Goal: Transaction & Acquisition: Purchase product/service

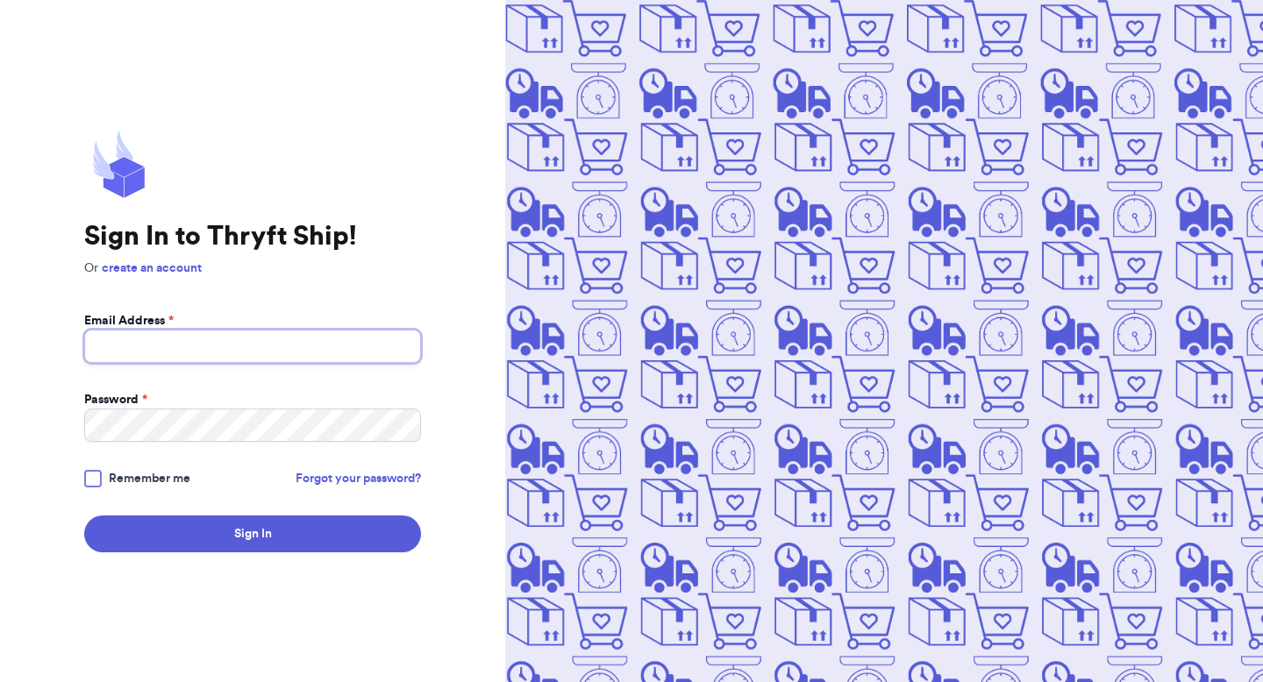
click at [247, 354] on input "Email Address *" at bounding box center [252, 346] width 337 height 33
type input "valeria+8@thryftship.com"
click at [84, 516] on button "Sign In" at bounding box center [252, 534] width 337 height 37
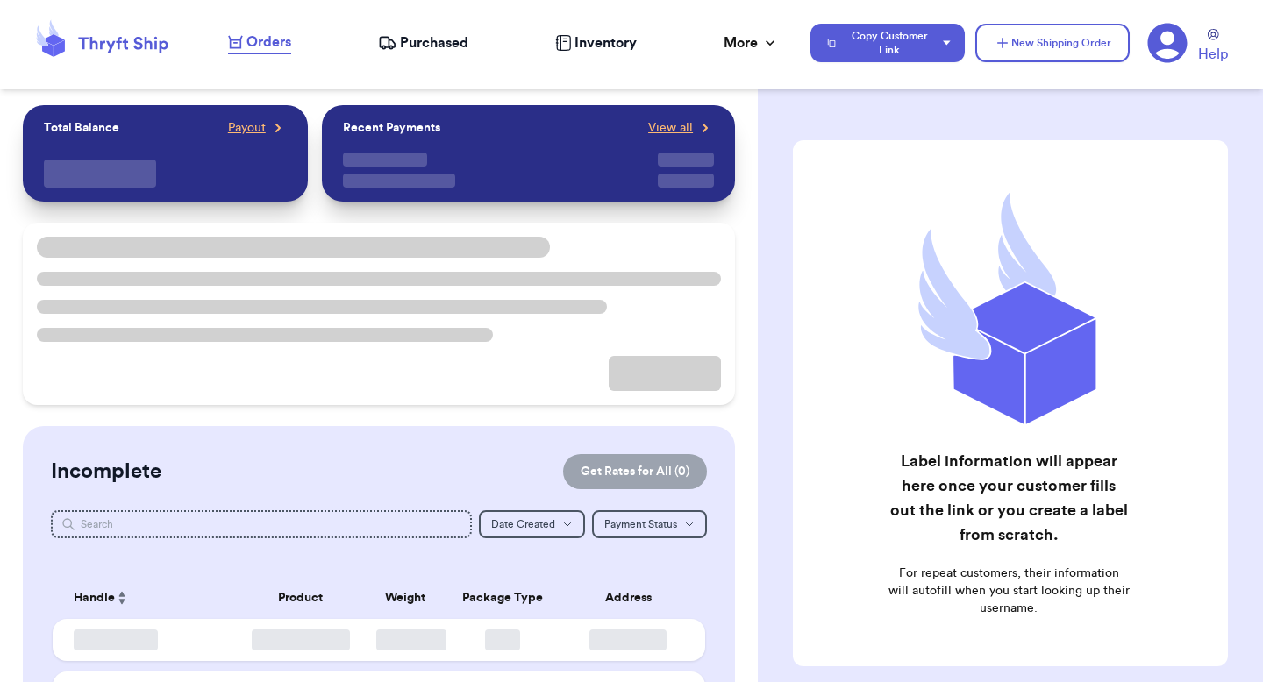
checkbox input "false"
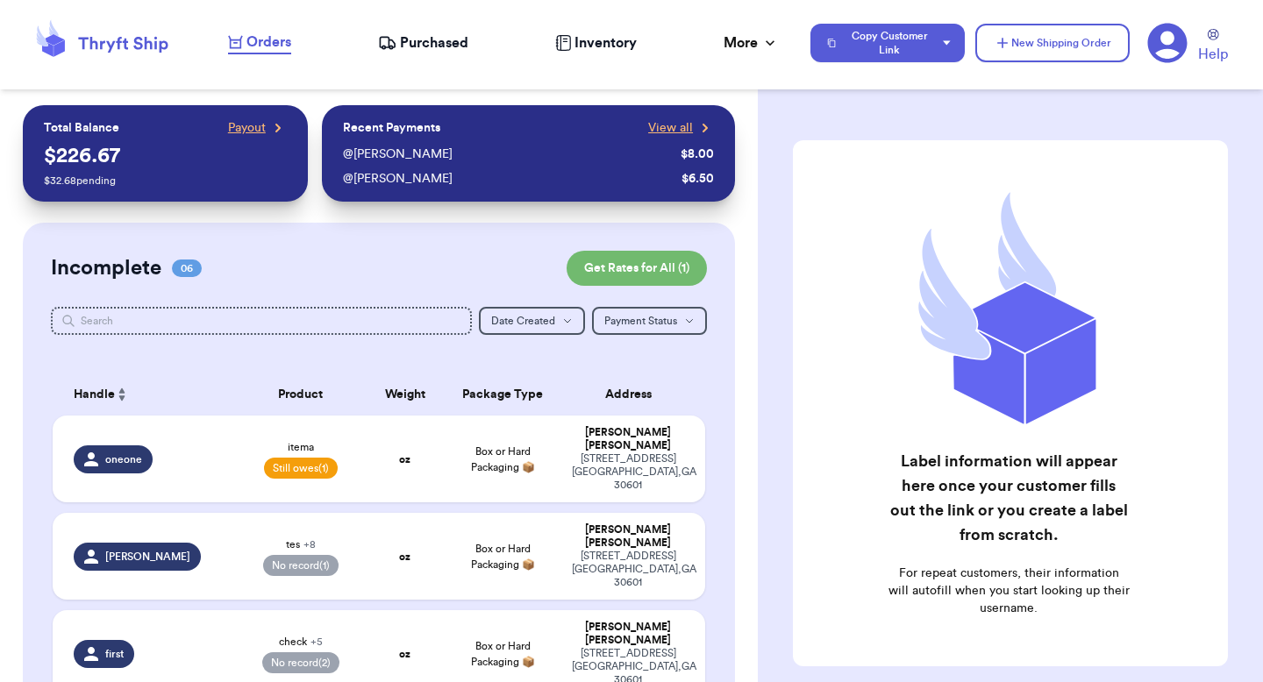
click at [1163, 54] on icon at bounding box center [1167, 43] width 40 height 40
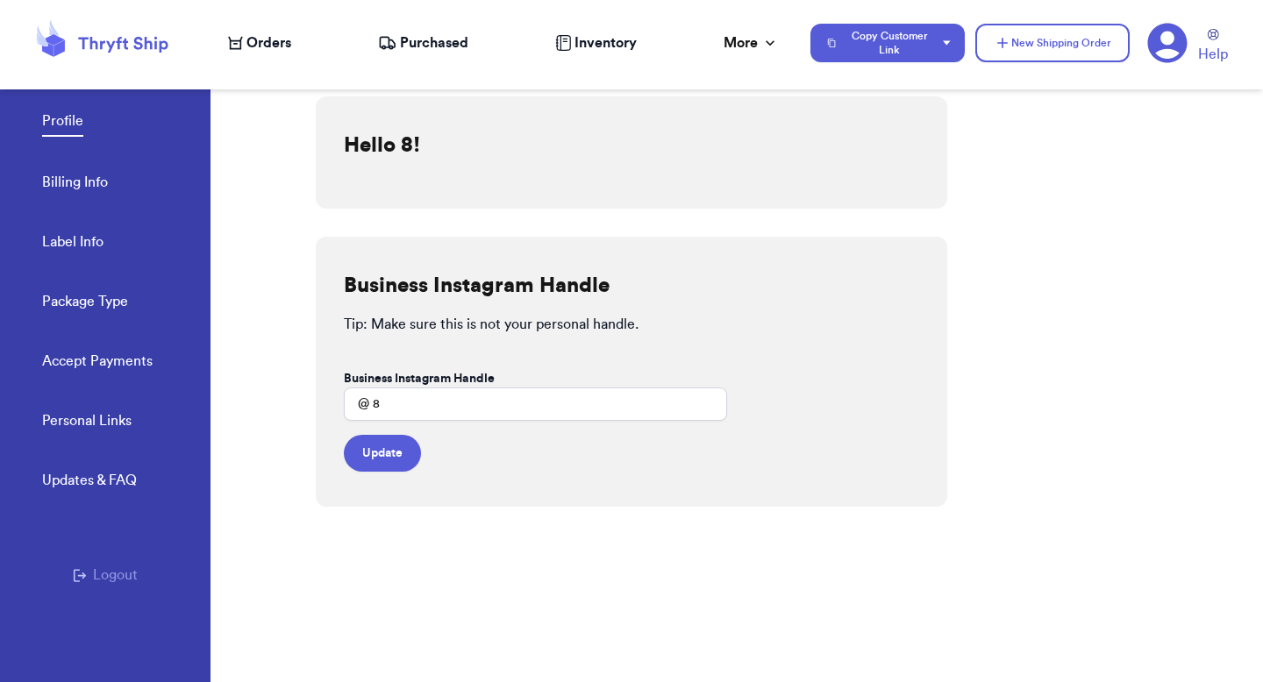
click at [110, 568] on button "Logout" at bounding box center [105, 575] width 65 height 21
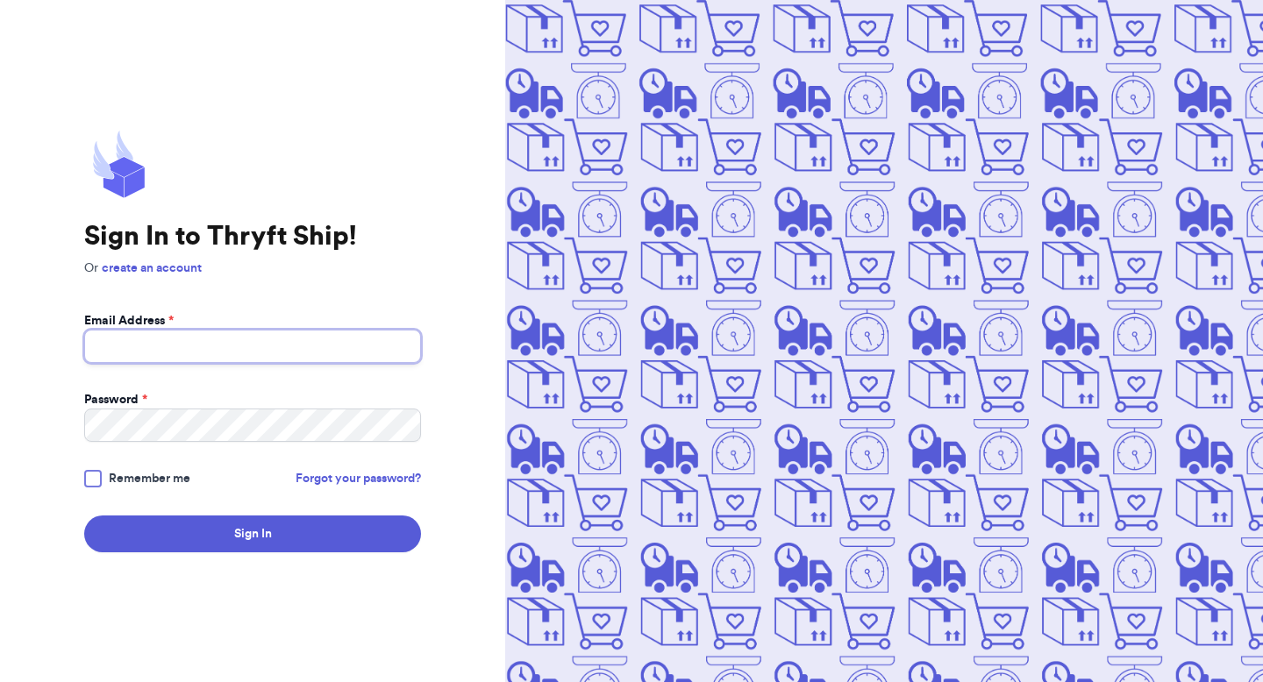
click at [216, 334] on input "Email Address *" at bounding box center [252, 346] width 337 height 33
type input "valeria+9@thryftship.com"
click at [84, 516] on button "Sign In" at bounding box center [252, 534] width 337 height 37
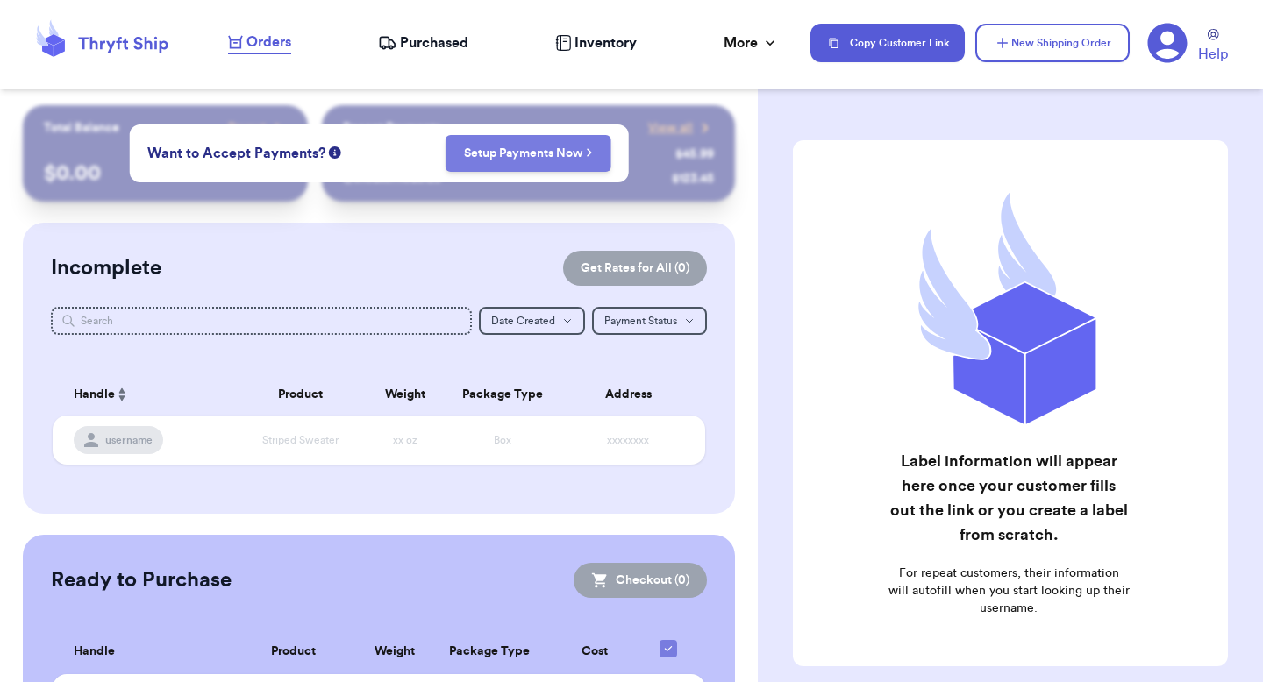
click at [536, 160] on link "Setup Payments Now" at bounding box center [528, 154] width 129 height 18
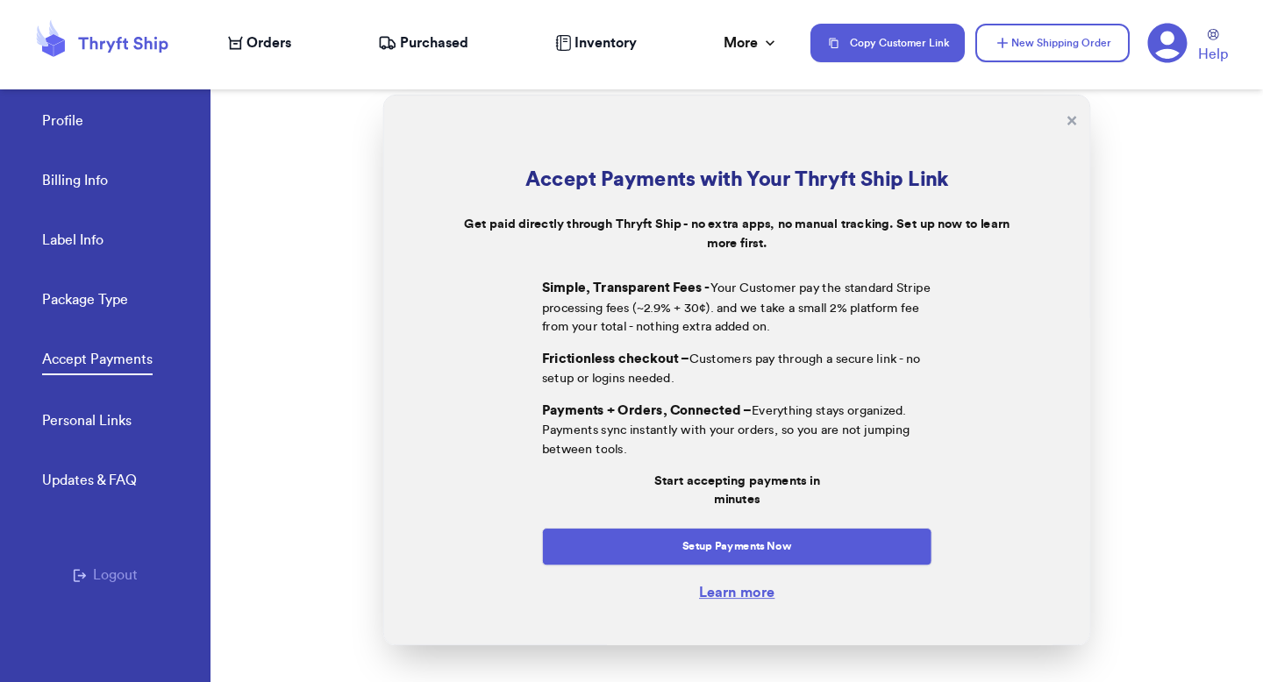
click at [724, 592] on link "Learn more" at bounding box center [736, 592] width 75 height 14
click at [725, 595] on link "Learn more" at bounding box center [736, 592] width 75 height 14
click at [708, 593] on link "Learn more" at bounding box center [736, 592] width 75 height 14
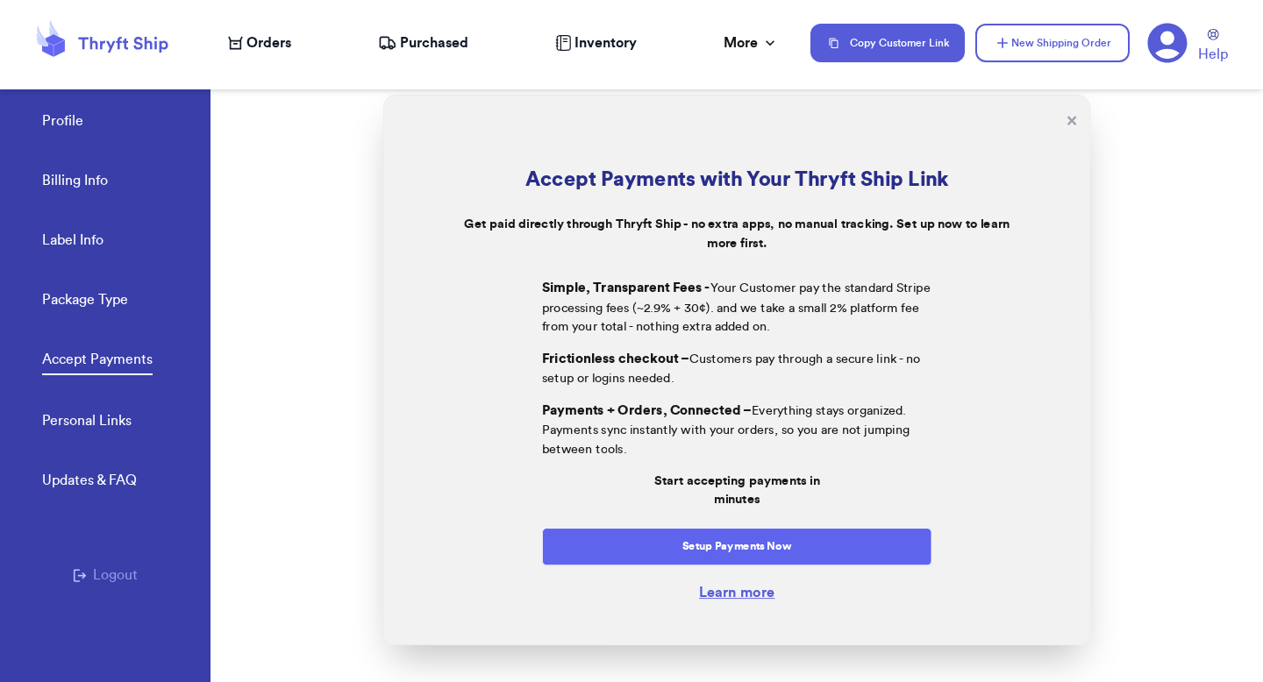
click at [647, 545] on button "Setup Payments Now" at bounding box center [737, 547] width 390 height 38
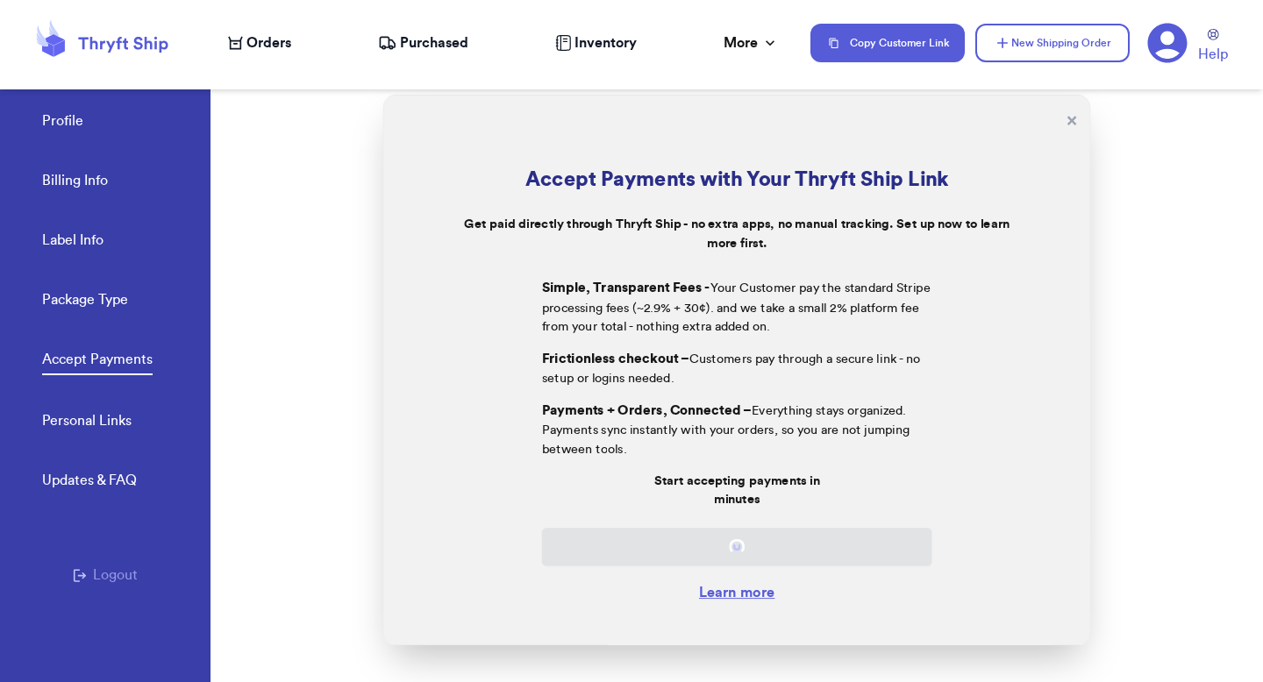
click at [828, 312] on p "Simple, Transparent Fees - Your Customer pay the standard Stripe processing fee…" at bounding box center [737, 307] width 390 height 58
click at [693, 501] on div "Start accepting payments in minutes" at bounding box center [737, 490] width 390 height 38
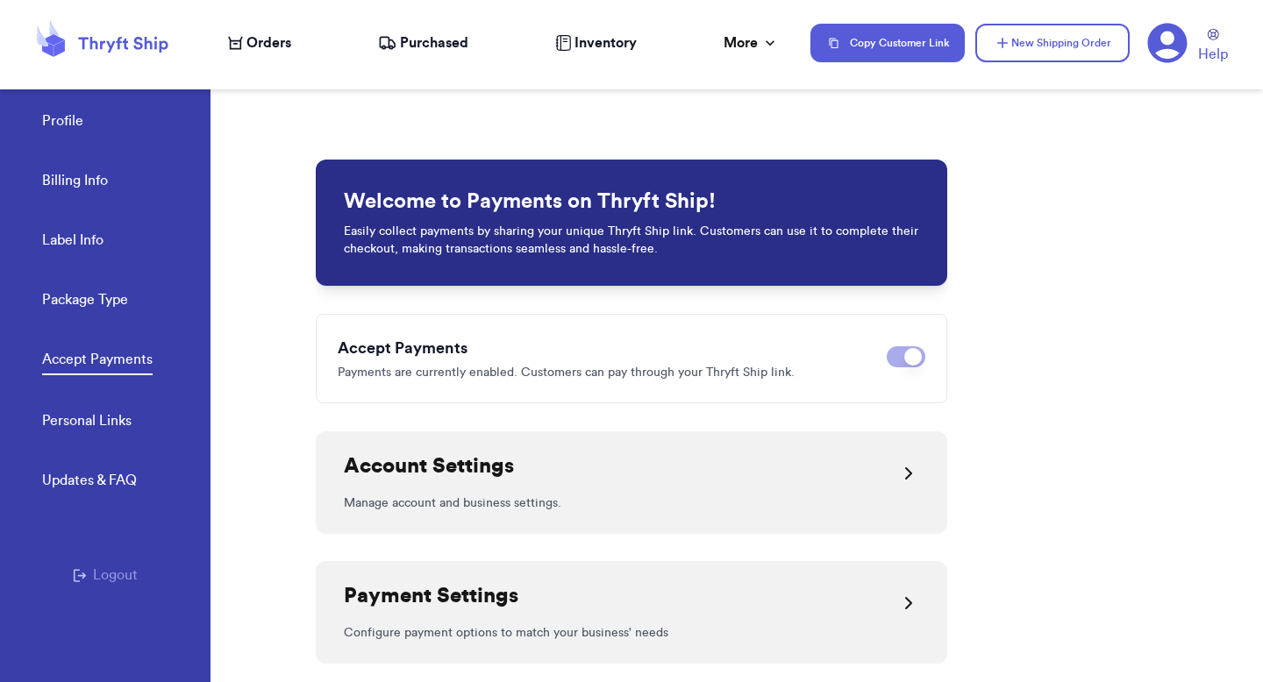
click at [697, 597] on div "Payment Settings" at bounding box center [631, 603] width 575 height 42
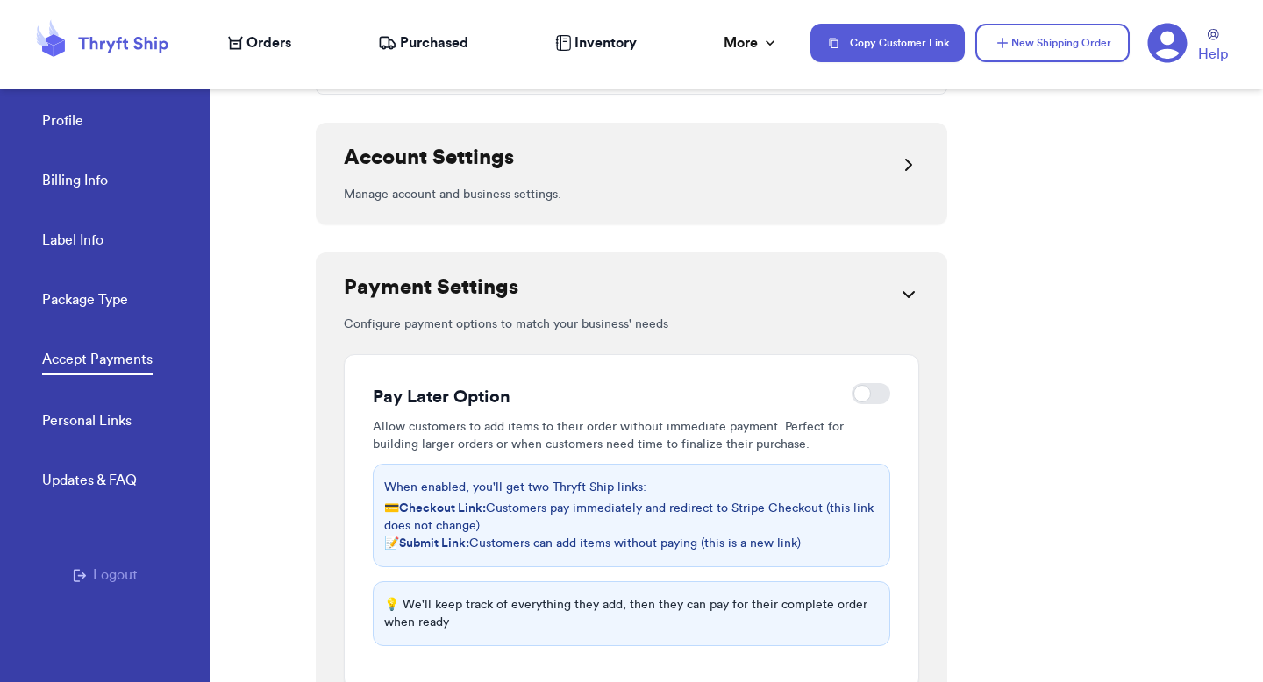
scroll to position [398, 0]
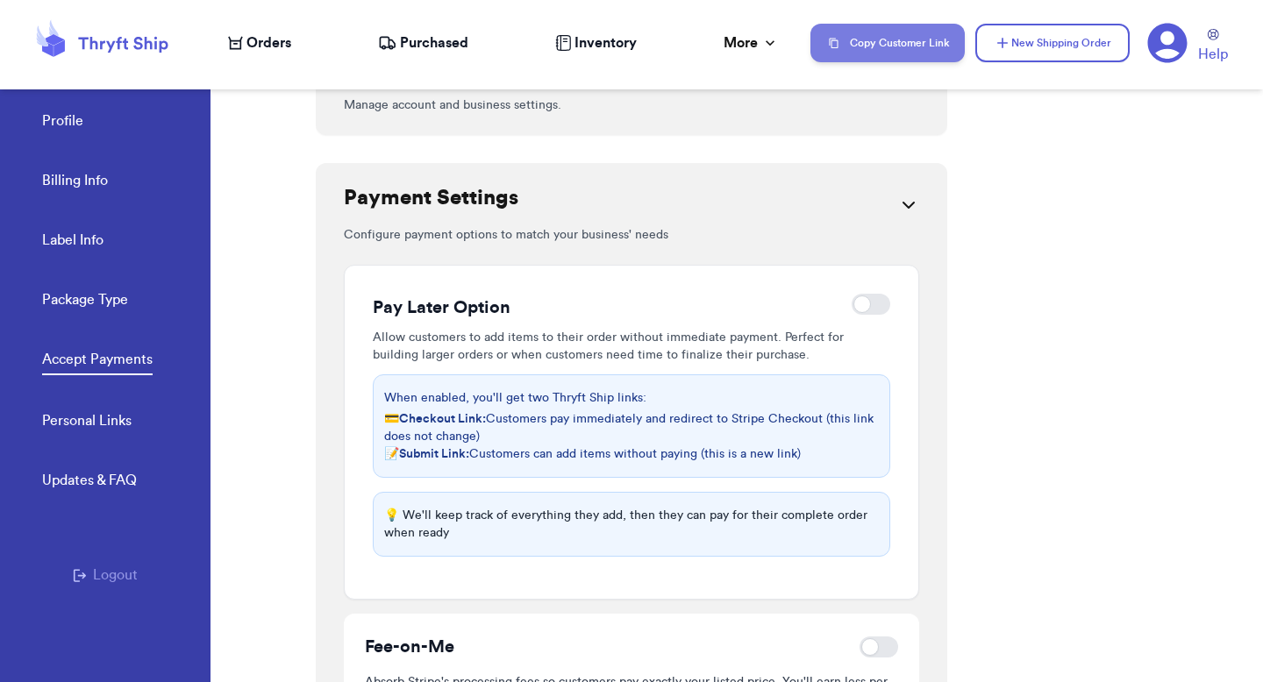
click at [861, 43] on button "Copy Customer Link" at bounding box center [888, 43] width 154 height 39
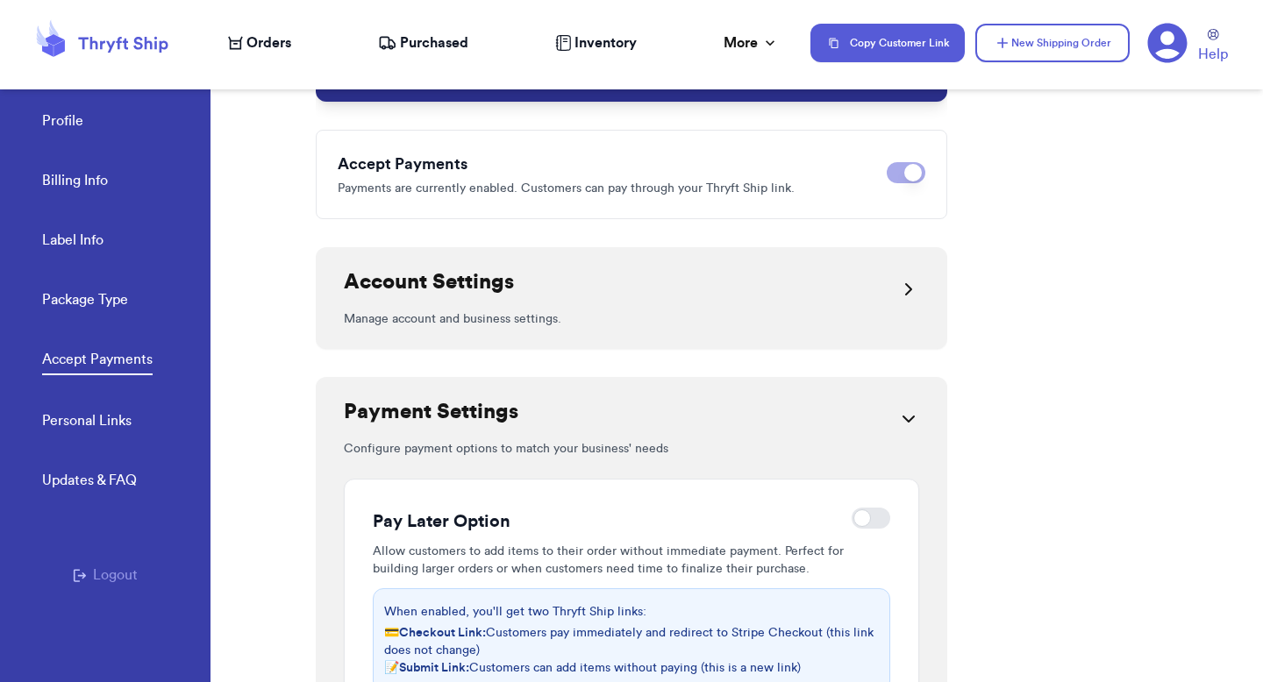
click at [249, 49] on span "Orders" at bounding box center [269, 42] width 45 height 21
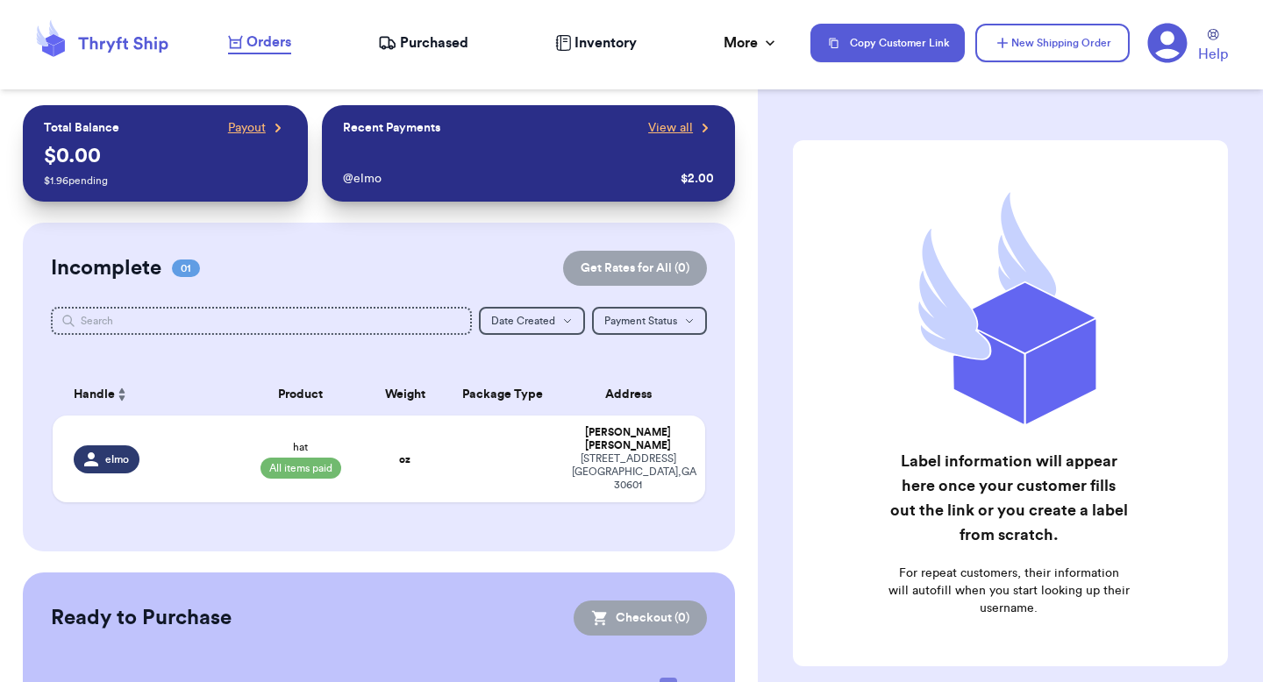
click at [1140, 40] on div "Copy Customer Link New Shipping Order Help" at bounding box center [1027, 43] width 432 height 43
click at [1157, 41] on icon at bounding box center [1167, 43] width 39 height 39
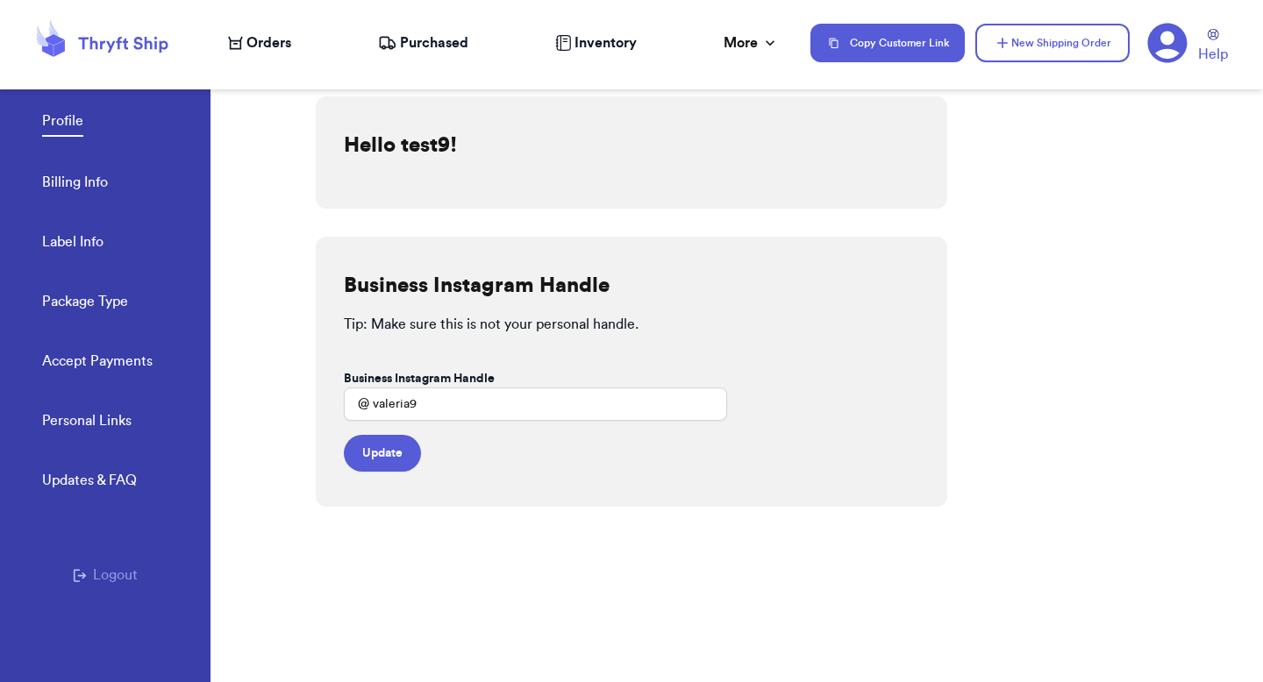
click at [64, 361] on link "Accept Payments" at bounding box center [97, 363] width 111 height 25
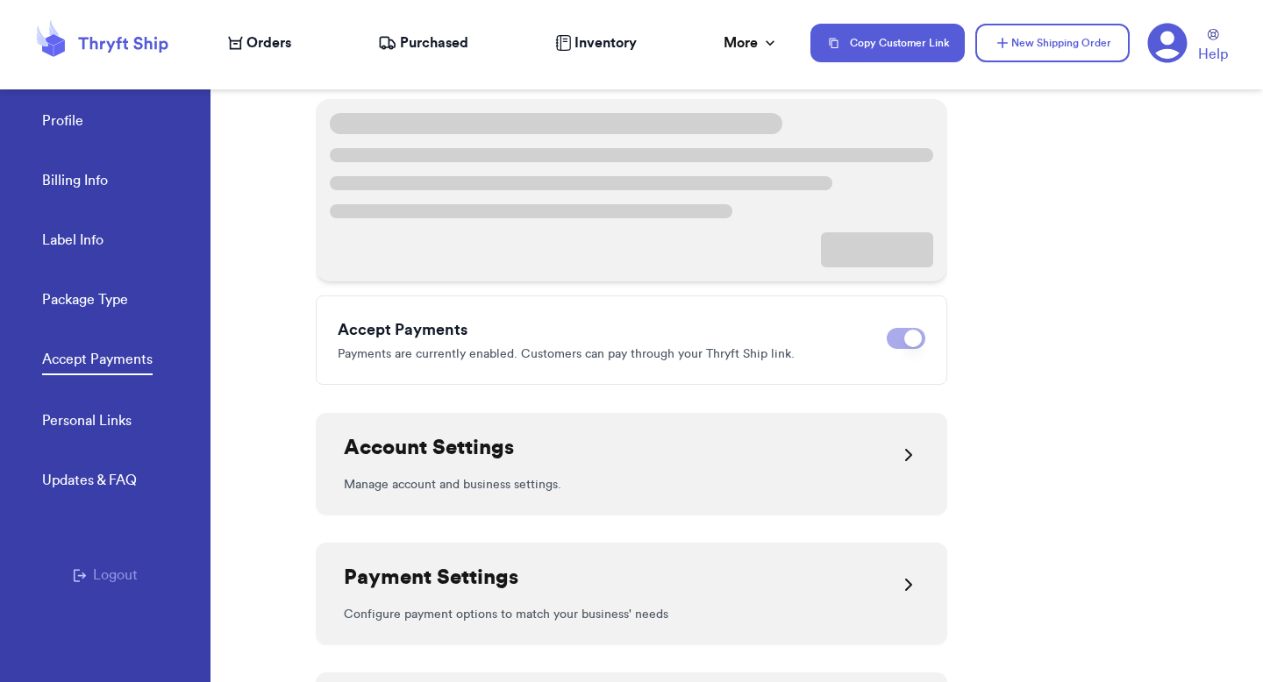
scroll to position [297, 0]
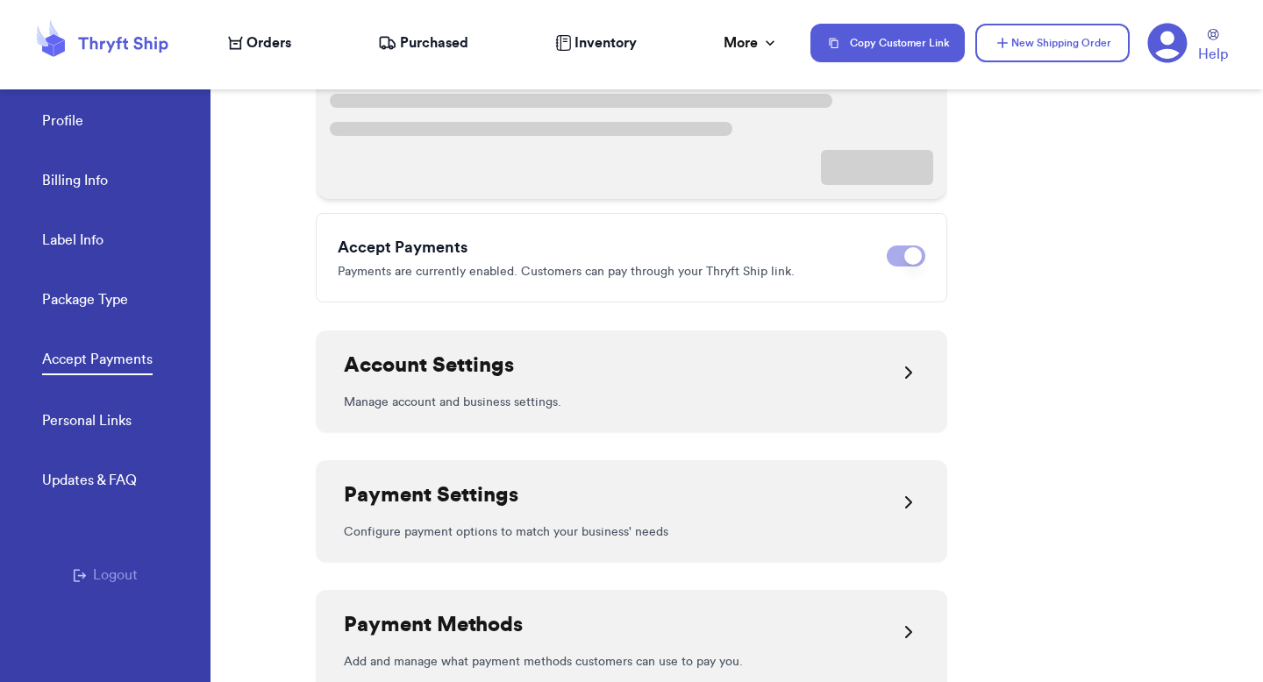
click at [445, 511] on div "Payment Settings" at bounding box center [431, 503] width 175 height 42
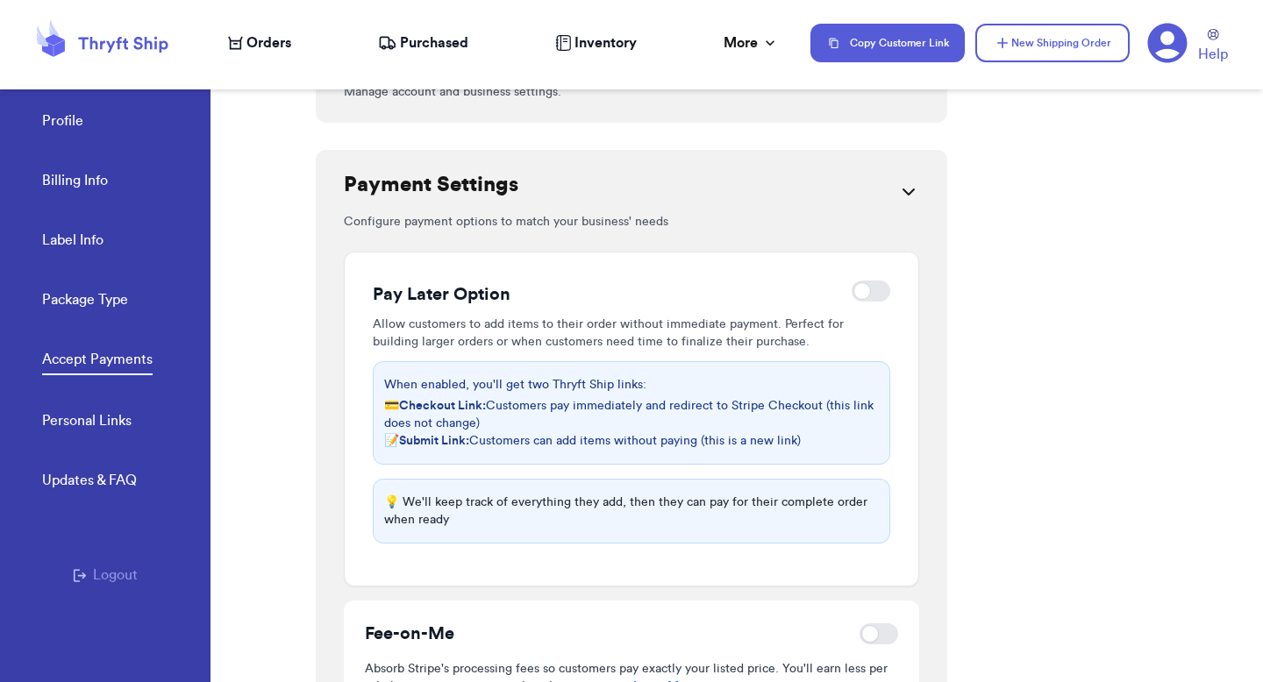
scroll to position [488, 0]
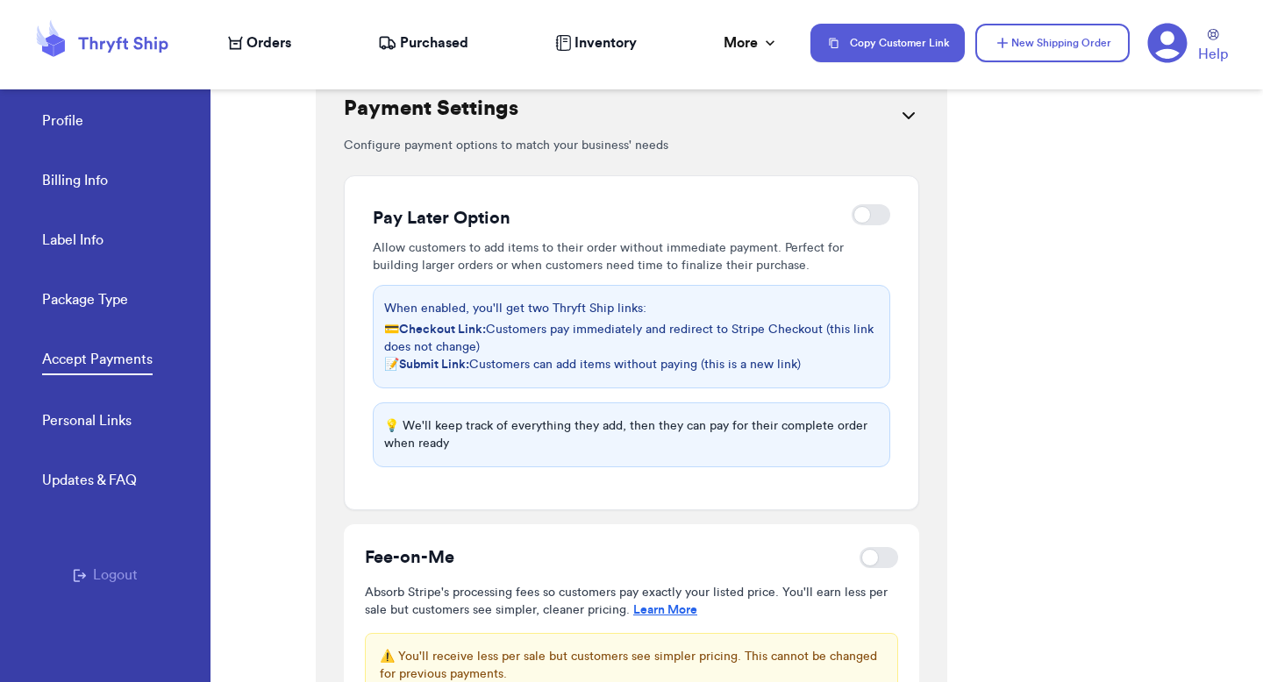
click at [867, 216] on div at bounding box center [871, 214] width 39 height 21
click at [852, 216] on input "checkbox" at bounding box center [851, 215] width 1 height 1
checkbox input "true"
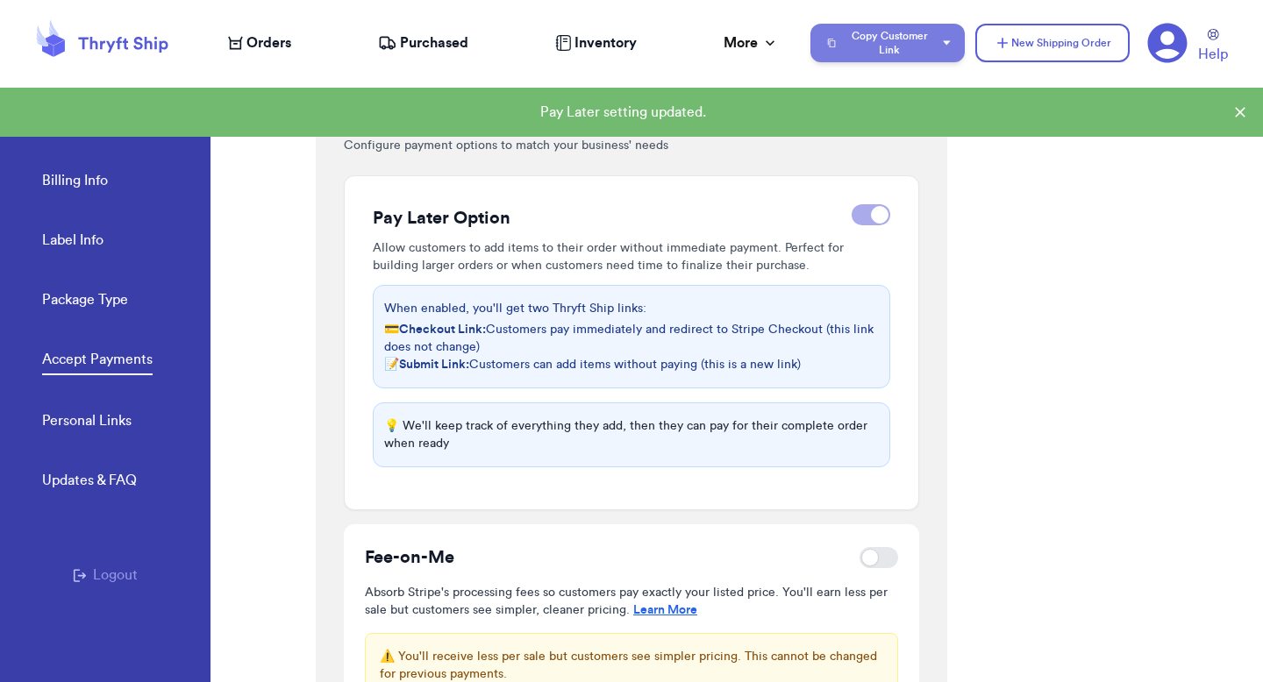
click at [929, 44] on button "Copy Customer Link" at bounding box center [888, 43] width 154 height 39
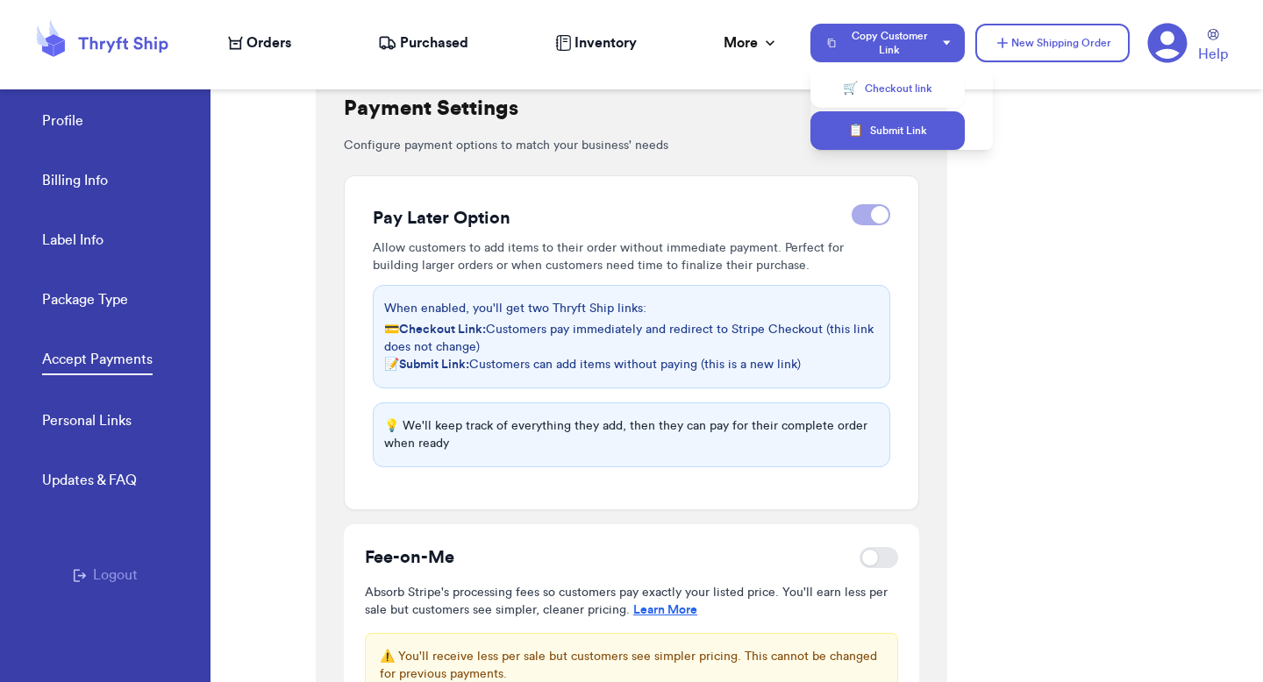
click at [887, 146] on button "📋 Submit Link" at bounding box center [888, 130] width 154 height 39
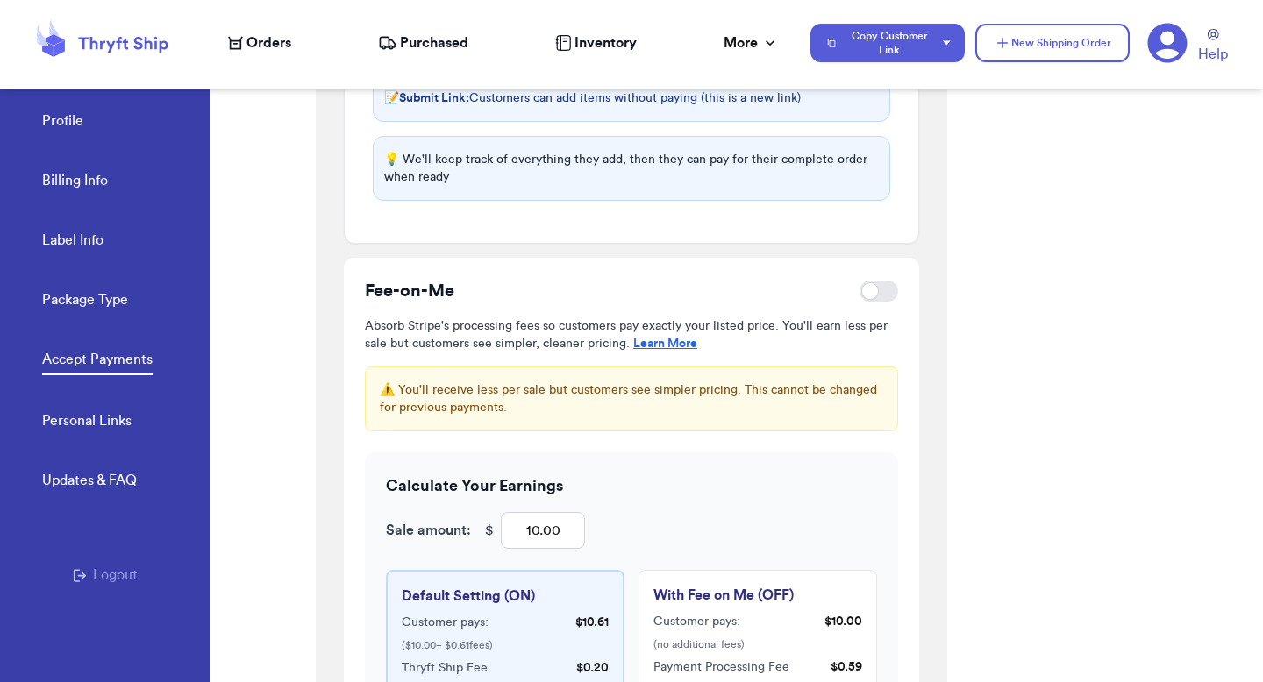
scroll to position [755, 0]
click at [919, 39] on button "Copy Customer Link" at bounding box center [888, 43] width 154 height 39
click at [892, 142] on button "📋 Submit Link" at bounding box center [888, 130] width 154 height 39
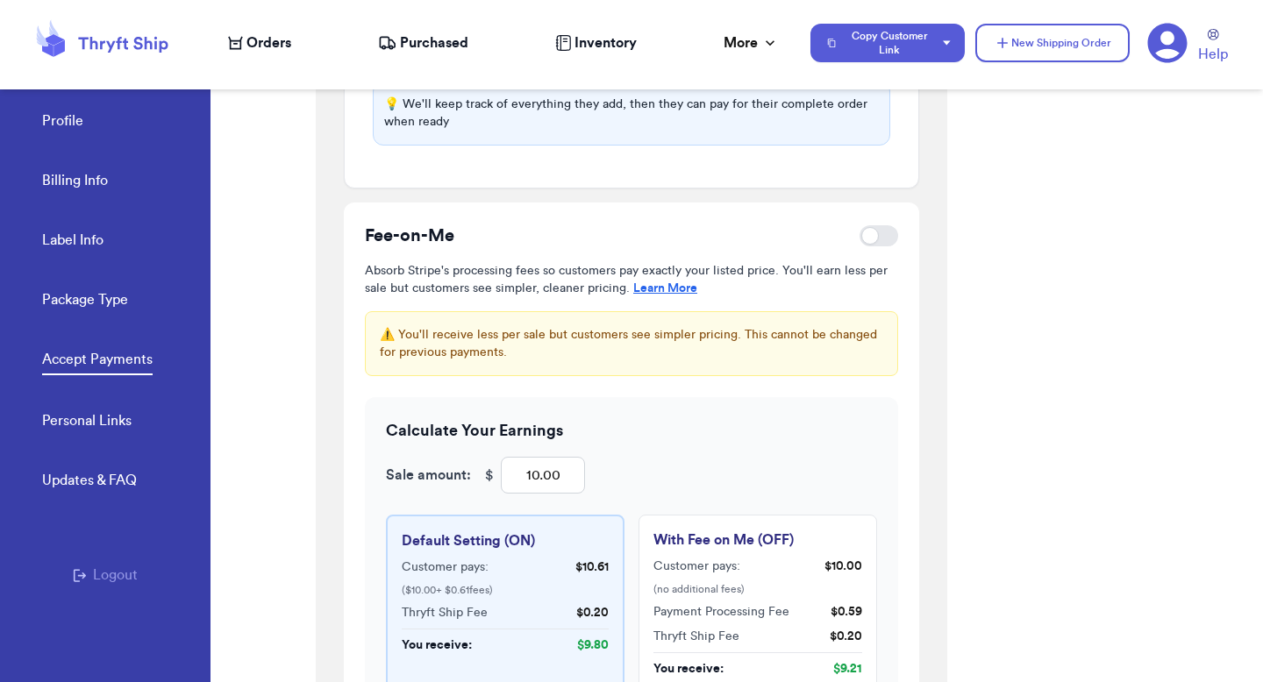
click at [874, 225] on div at bounding box center [879, 235] width 39 height 21
click at [860, 236] on input "checkbox" at bounding box center [859, 236] width 1 height 1
checkbox input "true"
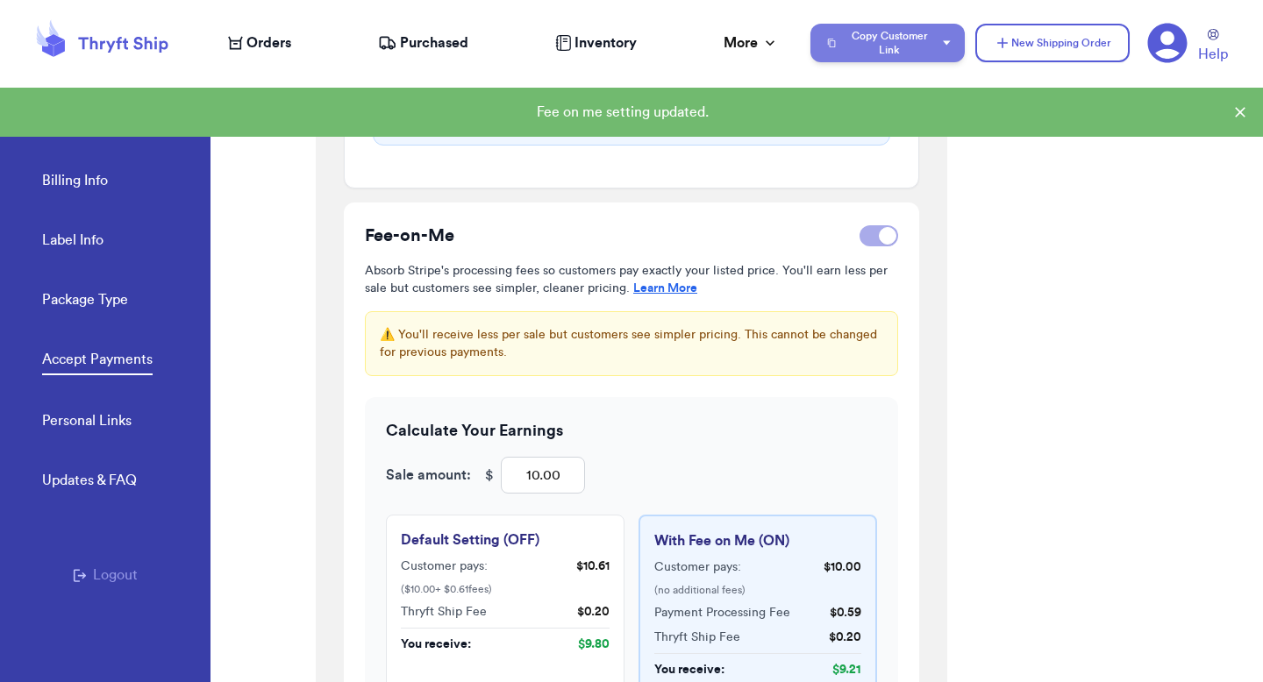
click at [918, 37] on button "Copy Customer Link" at bounding box center [888, 43] width 154 height 39
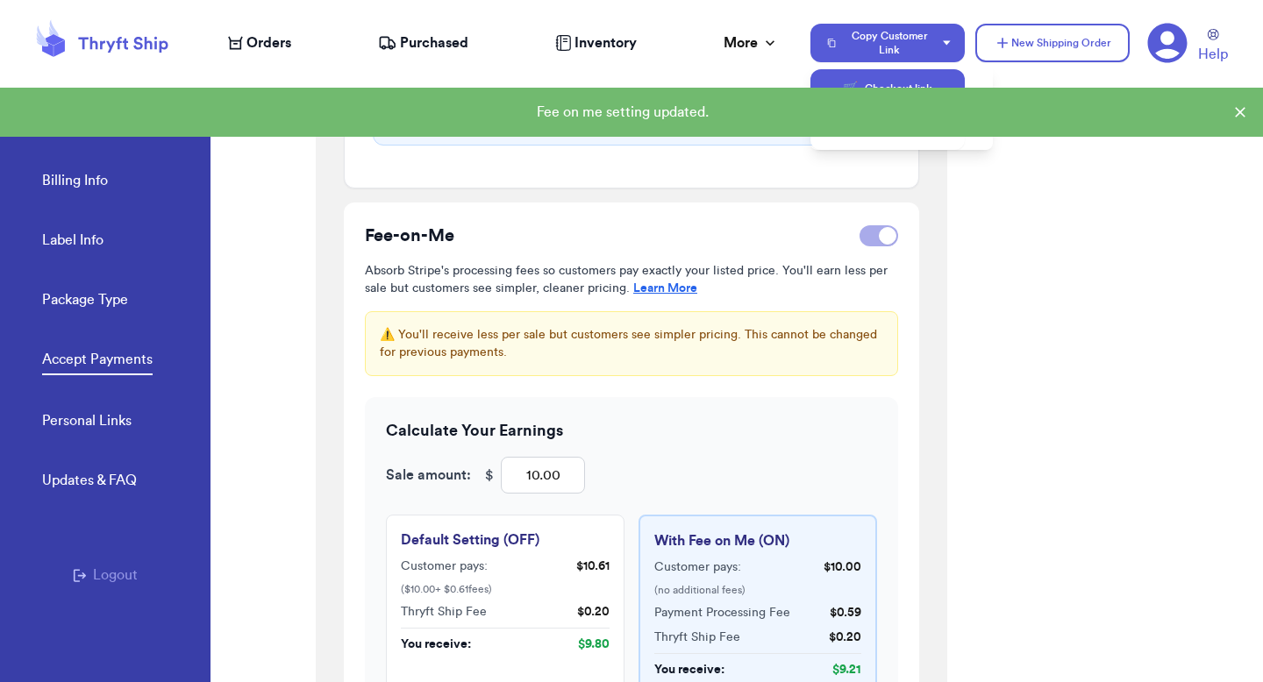
click at [905, 82] on button "🛒 Checkout link" at bounding box center [888, 88] width 154 height 39
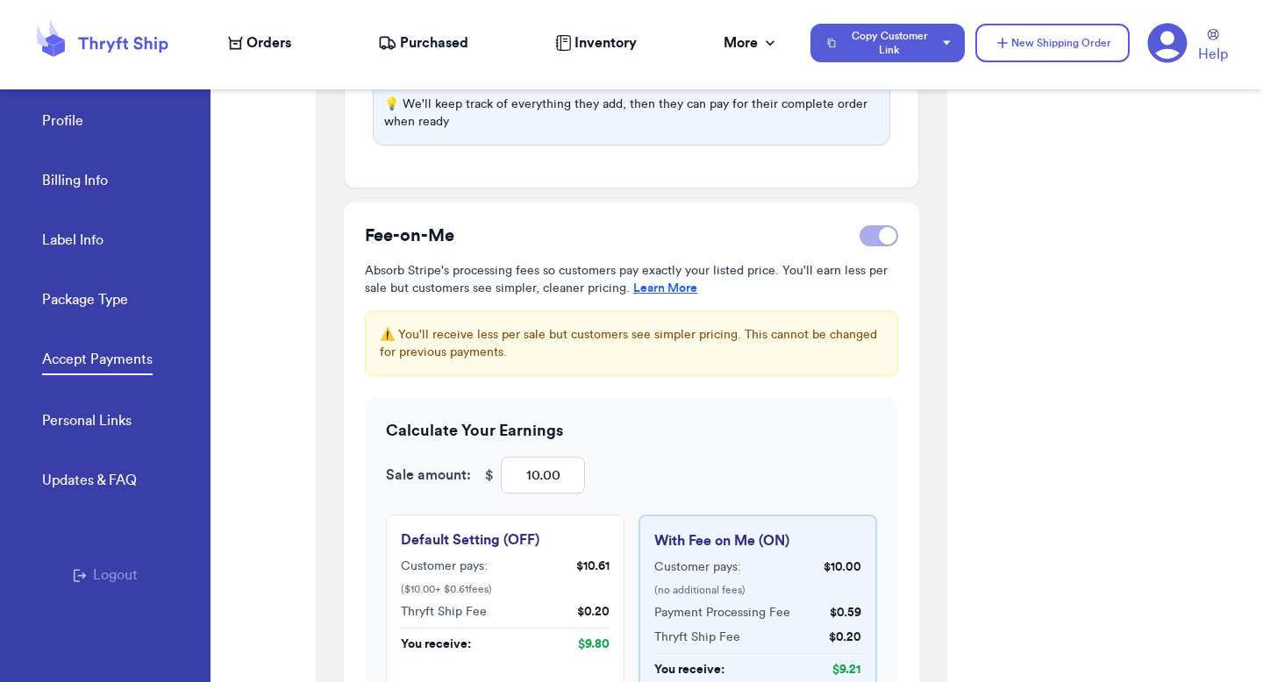
click at [282, 43] on span "Orders" at bounding box center [269, 42] width 45 height 21
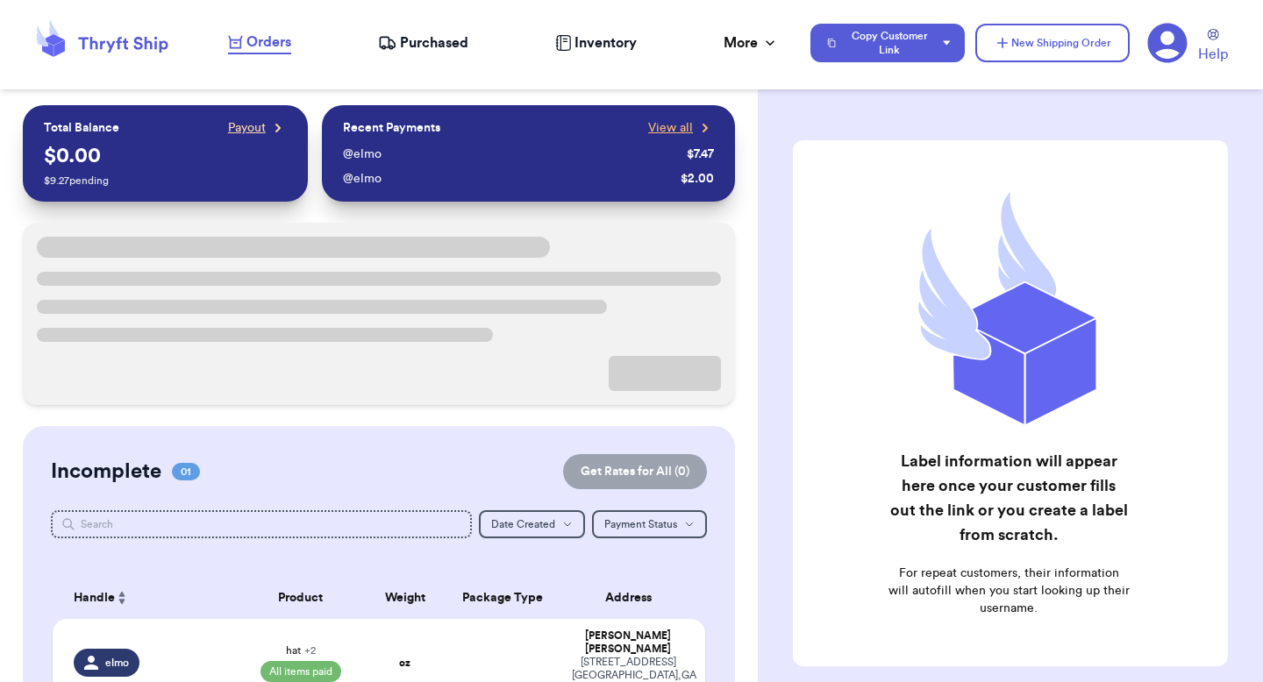
click at [253, 129] on span "Payout" at bounding box center [247, 128] width 38 height 18
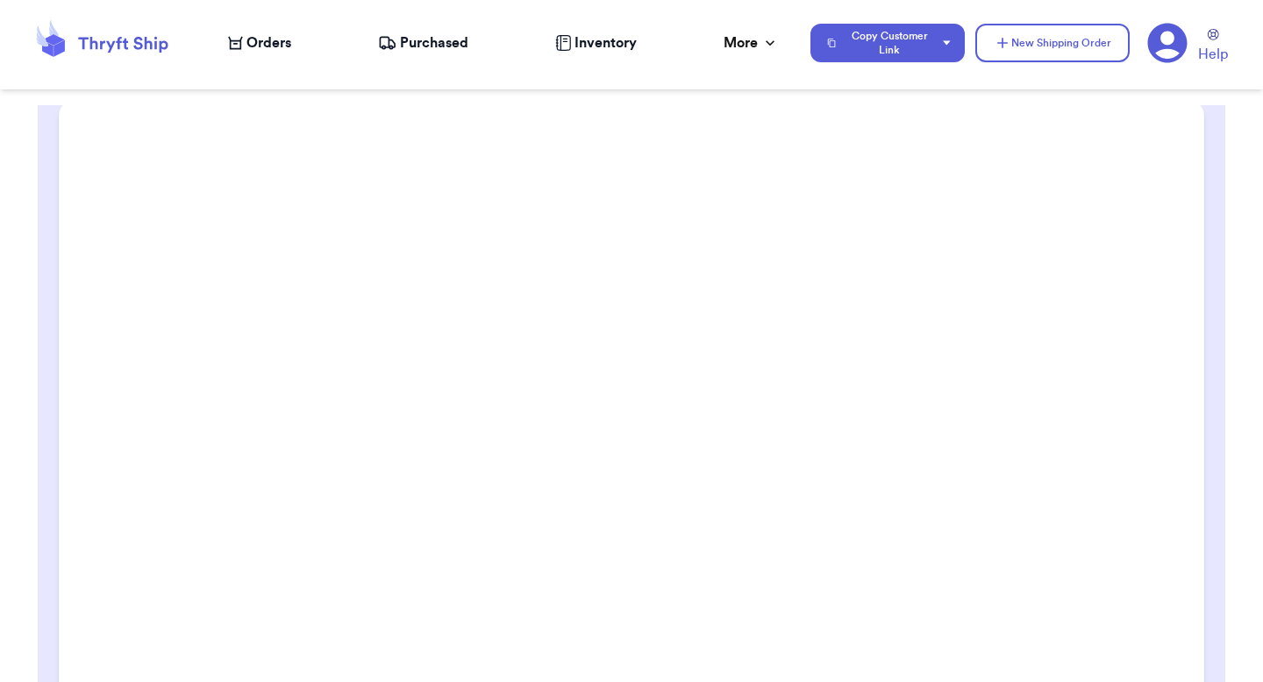
scroll to position [167, 0]
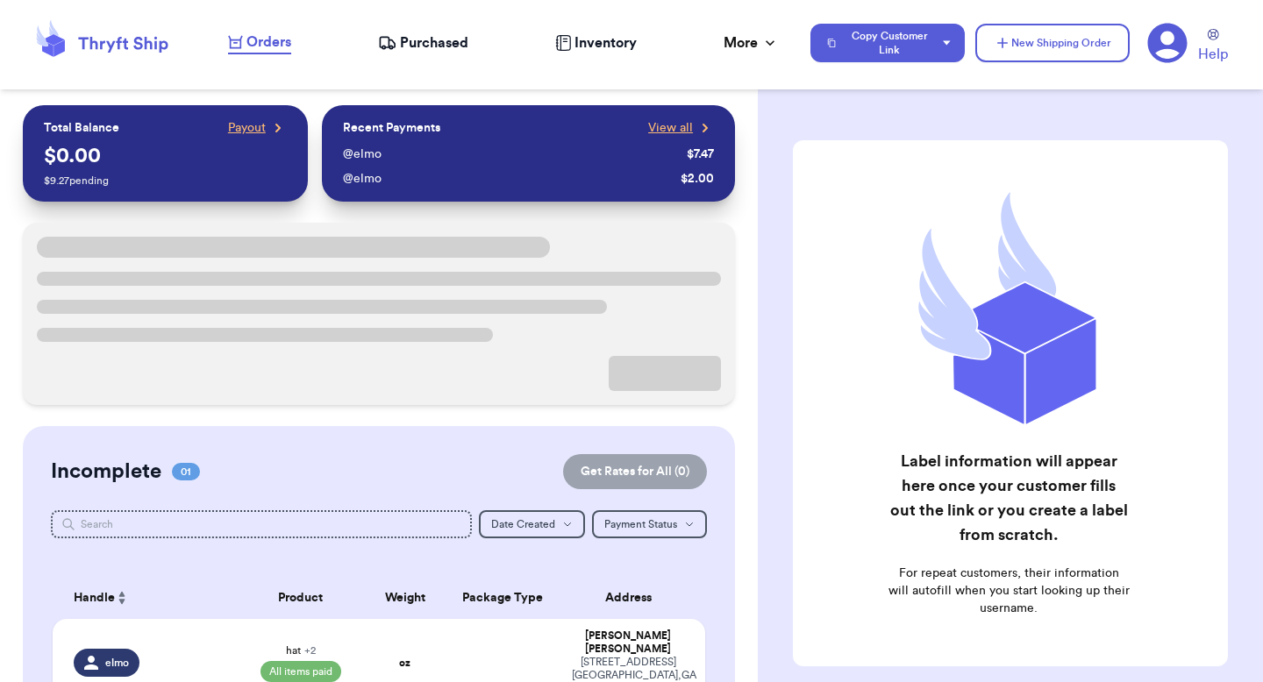
click at [460, 119] on div "Recent Payments View all" at bounding box center [528, 128] width 371 height 18
click at [638, 125] on div "Recent Payments View all" at bounding box center [528, 128] width 371 height 18
click at [656, 125] on span "View all" at bounding box center [670, 128] width 45 height 18
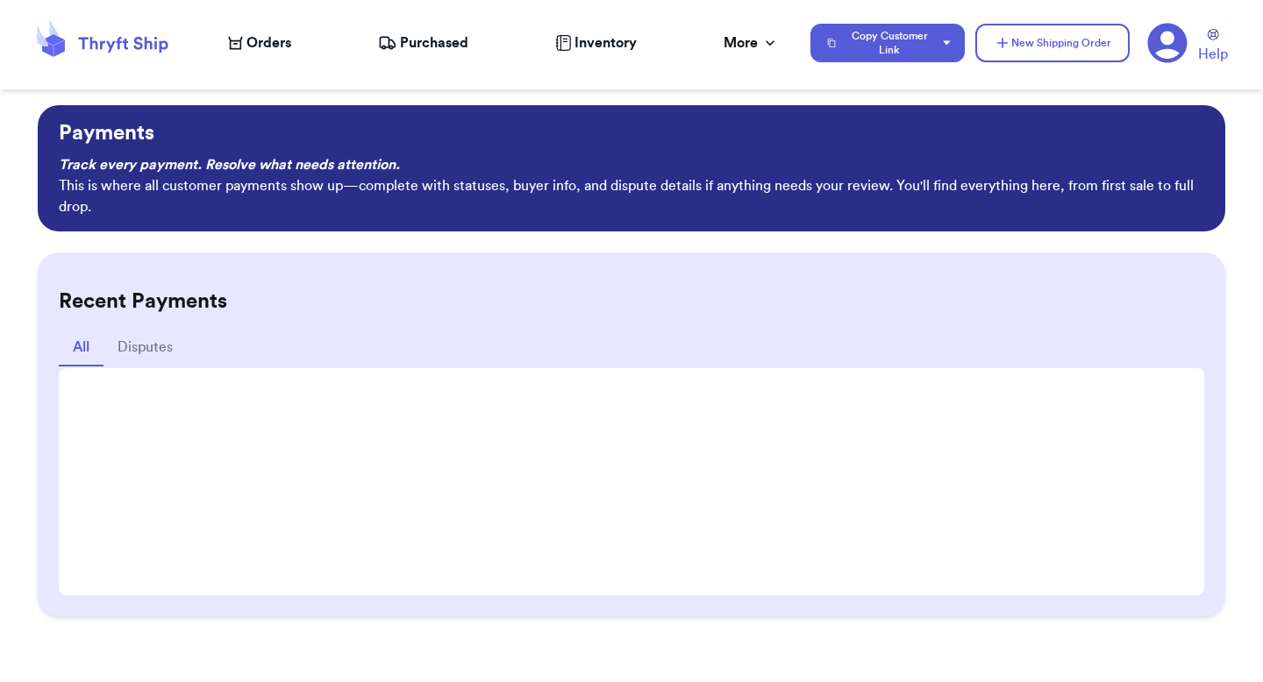
click at [272, 52] on span "Orders" at bounding box center [269, 42] width 45 height 21
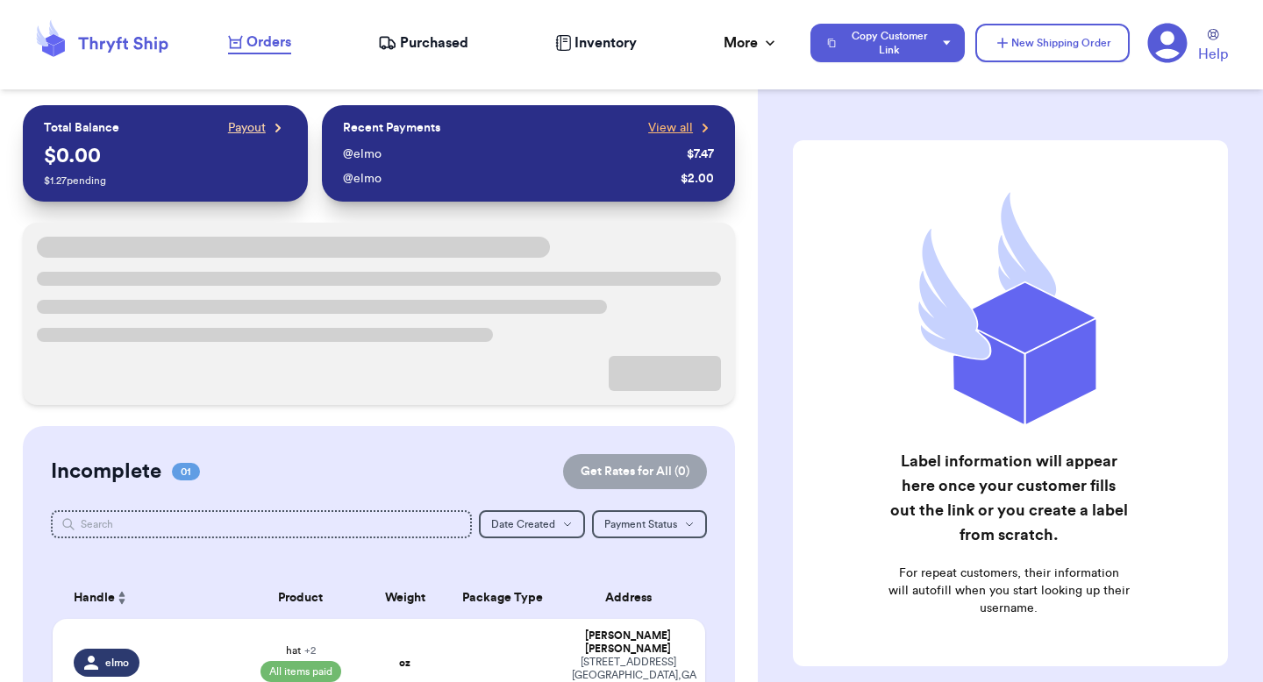
click at [252, 123] on span "Payout" at bounding box center [247, 128] width 38 height 18
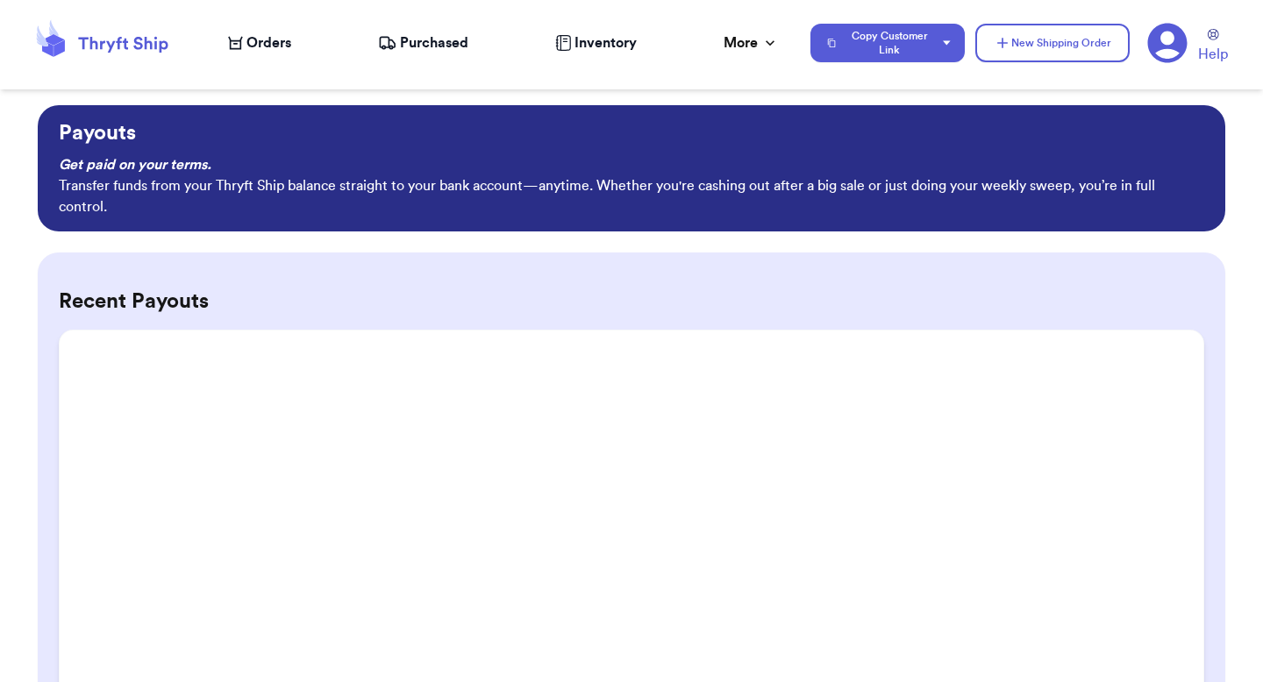
click at [280, 46] on span "Orders" at bounding box center [269, 42] width 45 height 21
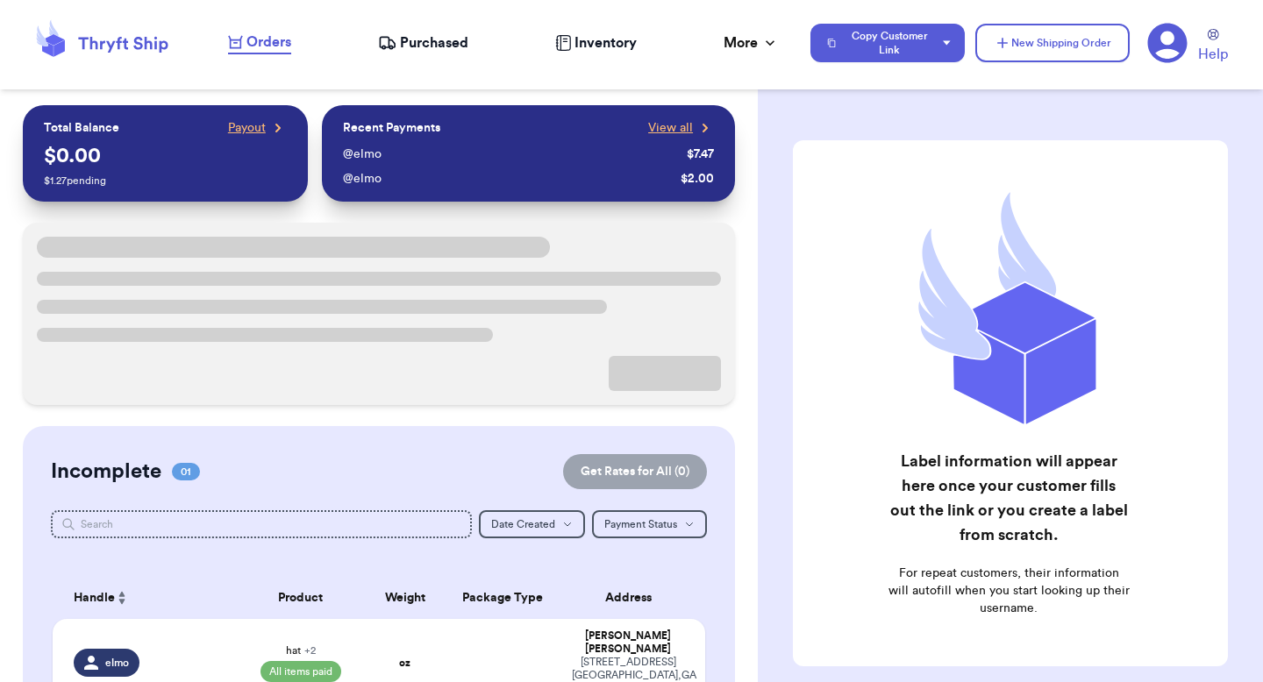
click at [451, 137] on div "@ elmo $ 7.47 @ elmo $ 2.00" at bounding box center [528, 162] width 371 height 51
click at [669, 125] on span "View all" at bounding box center [670, 128] width 45 height 18
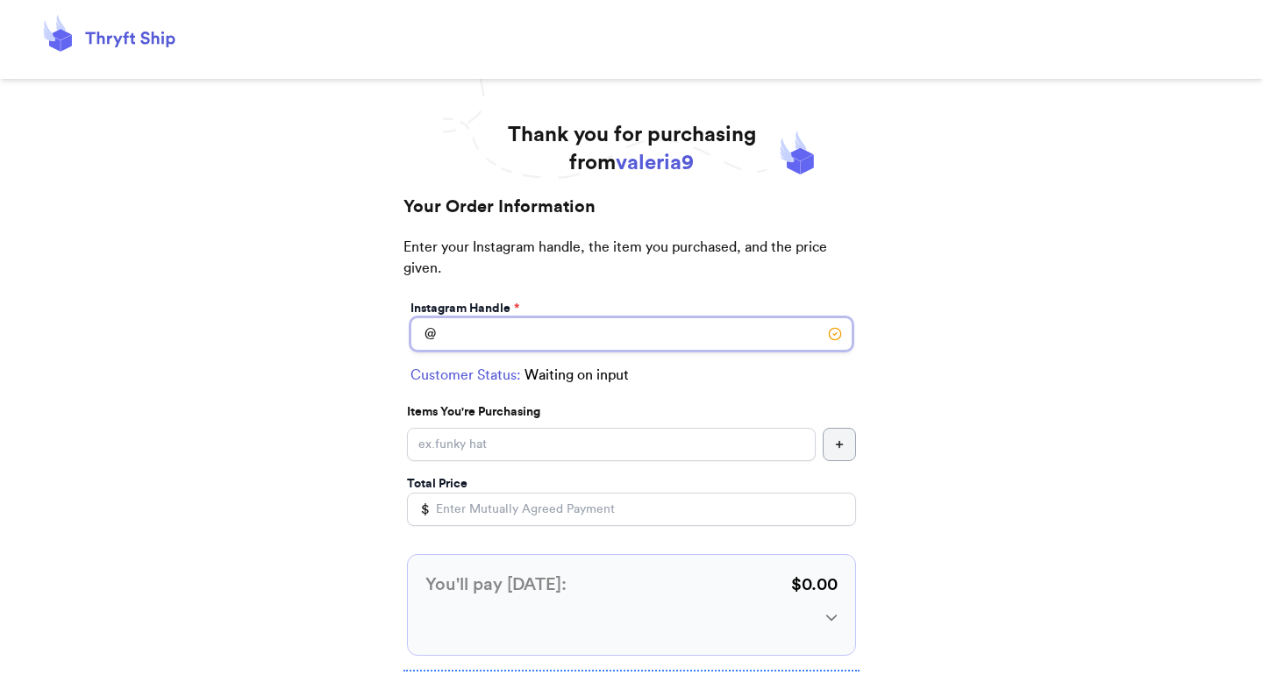
click at [492, 332] on input "Instagram Handle *" at bounding box center [632, 334] width 442 height 33
type input "elmo"
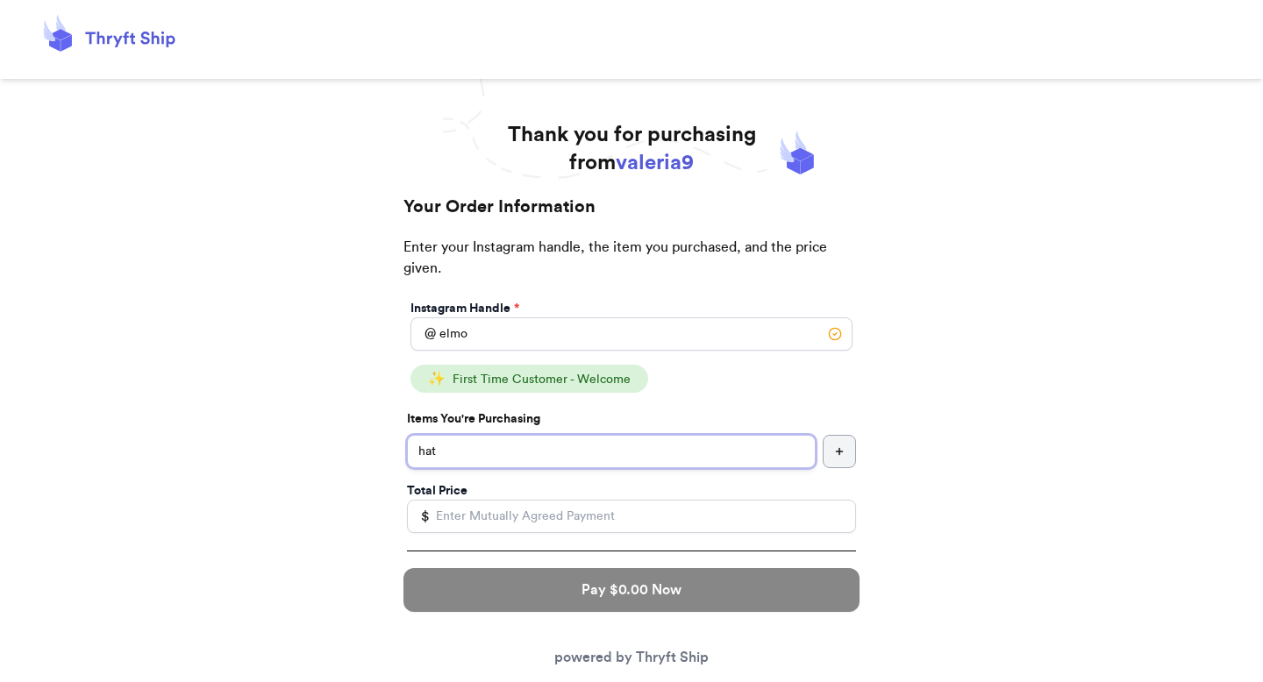
type input "hat"
click at [471, 513] on input "Total Price" at bounding box center [631, 516] width 449 height 33
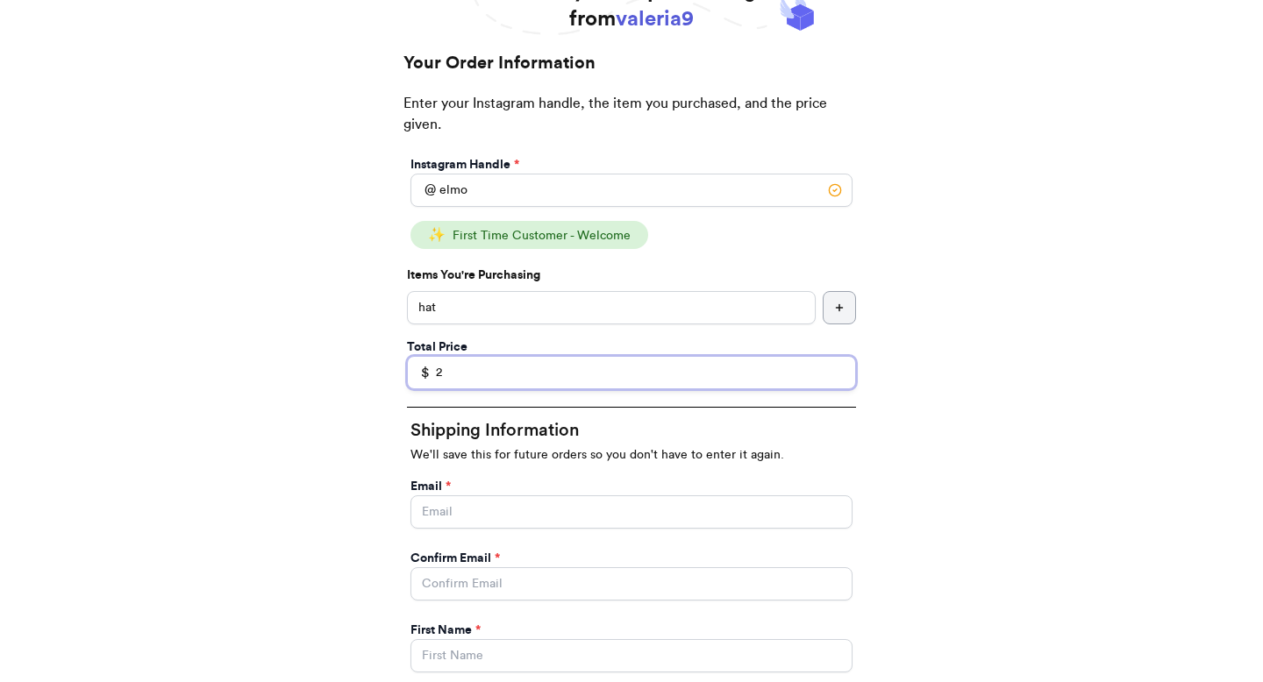
scroll to position [215, 0]
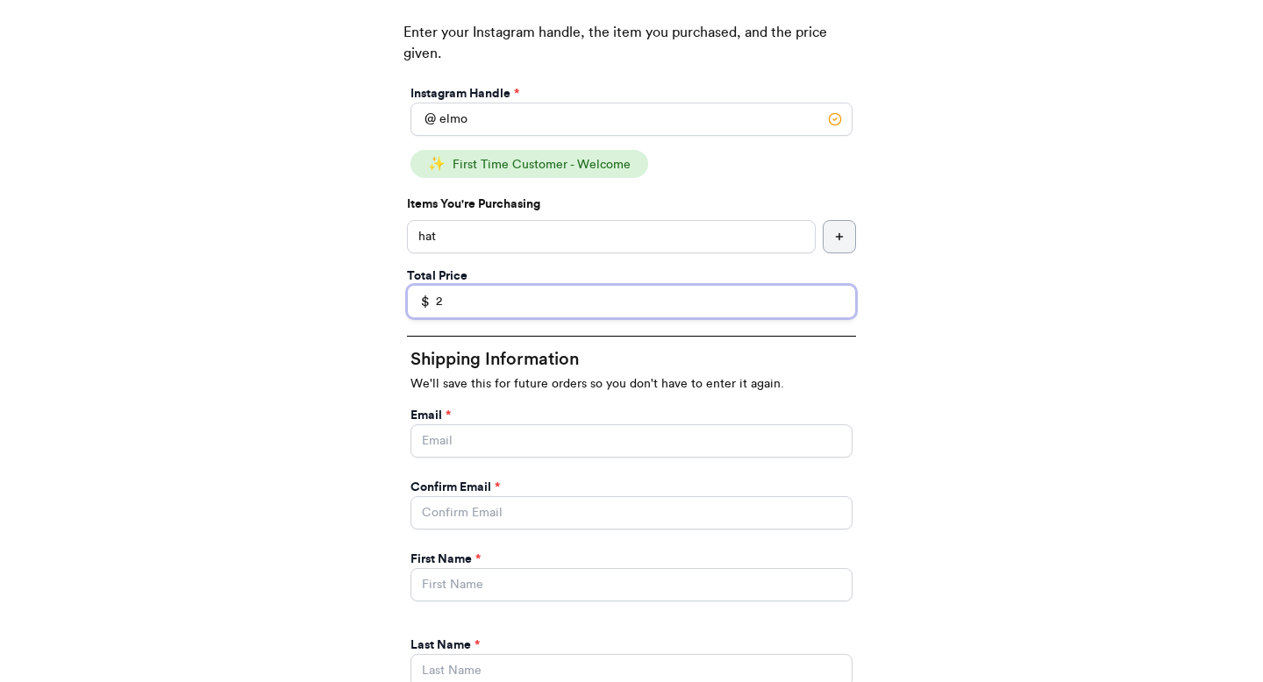
type input "2"
click at [486, 439] on input "Instagram Handle *" at bounding box center [632, 441] width 442 height 33
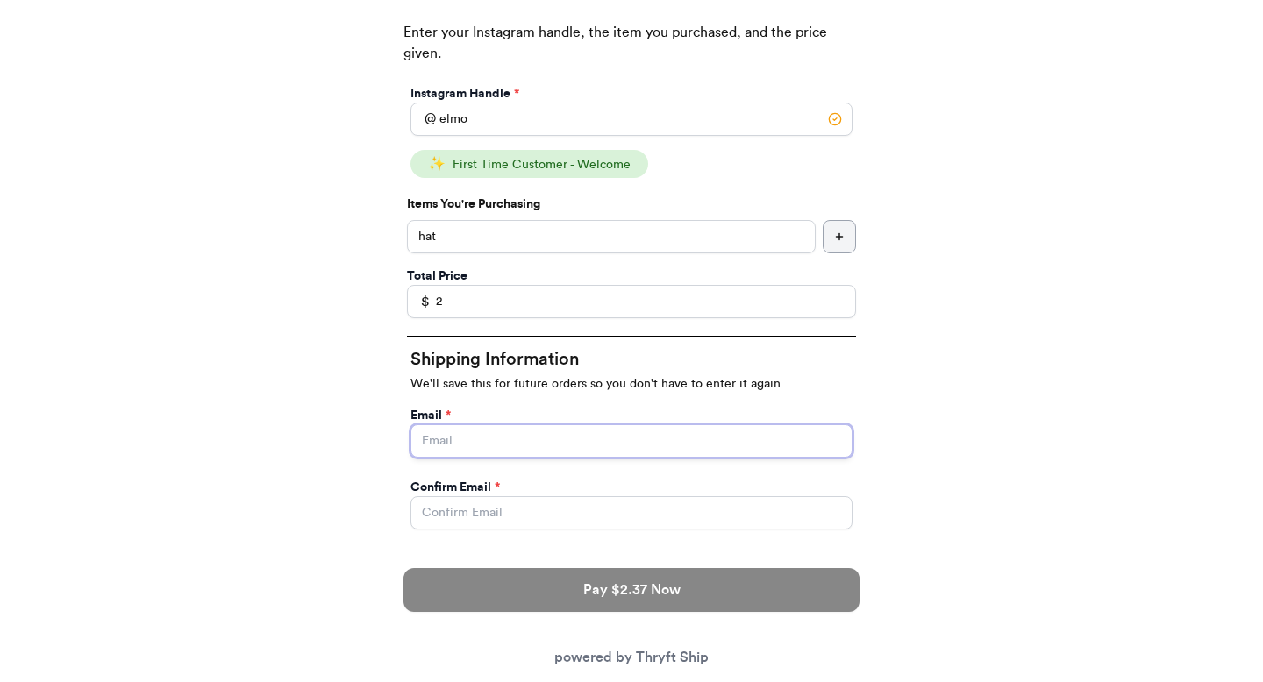
type input "paulchutney69@gmail.com"
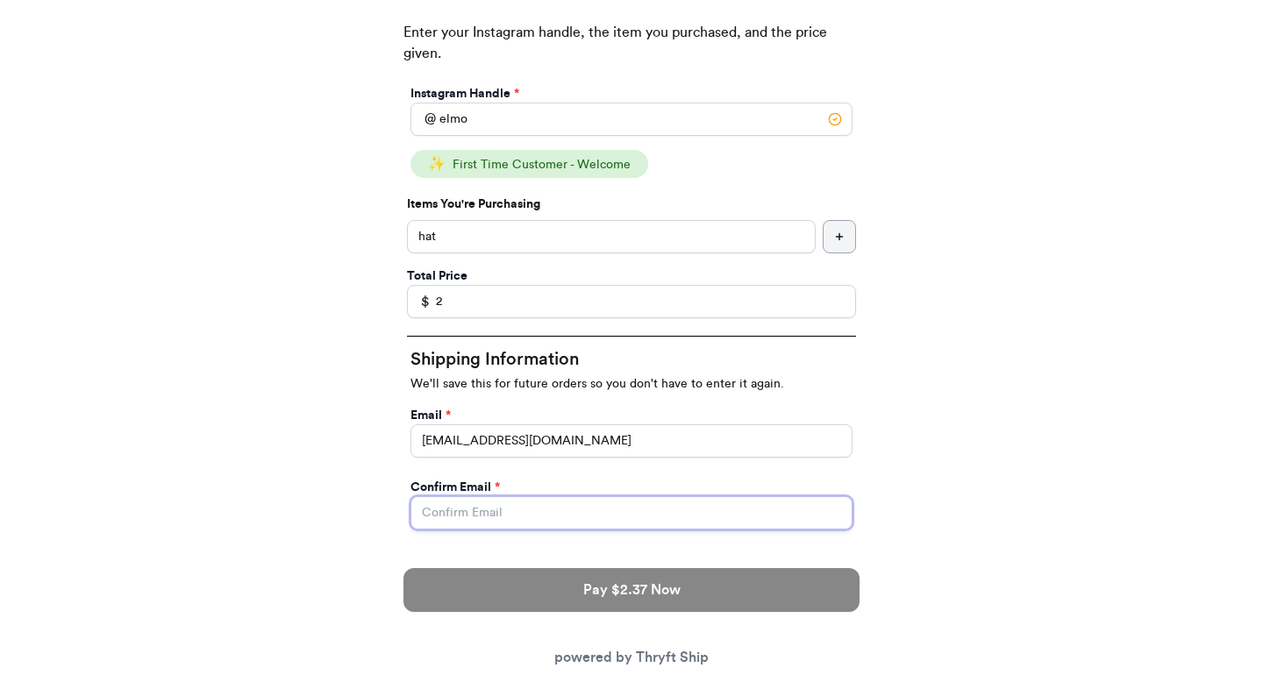
type input "paulchutney69@gmail.com"
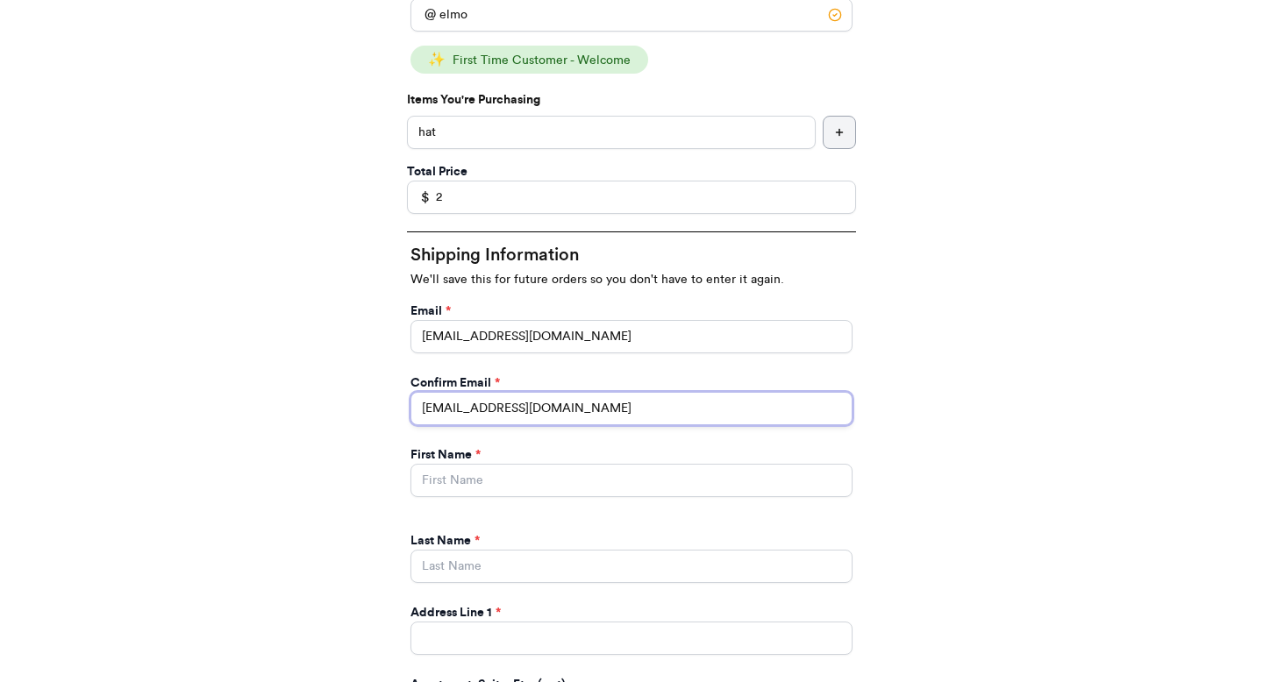
scroll to position [511, 0]
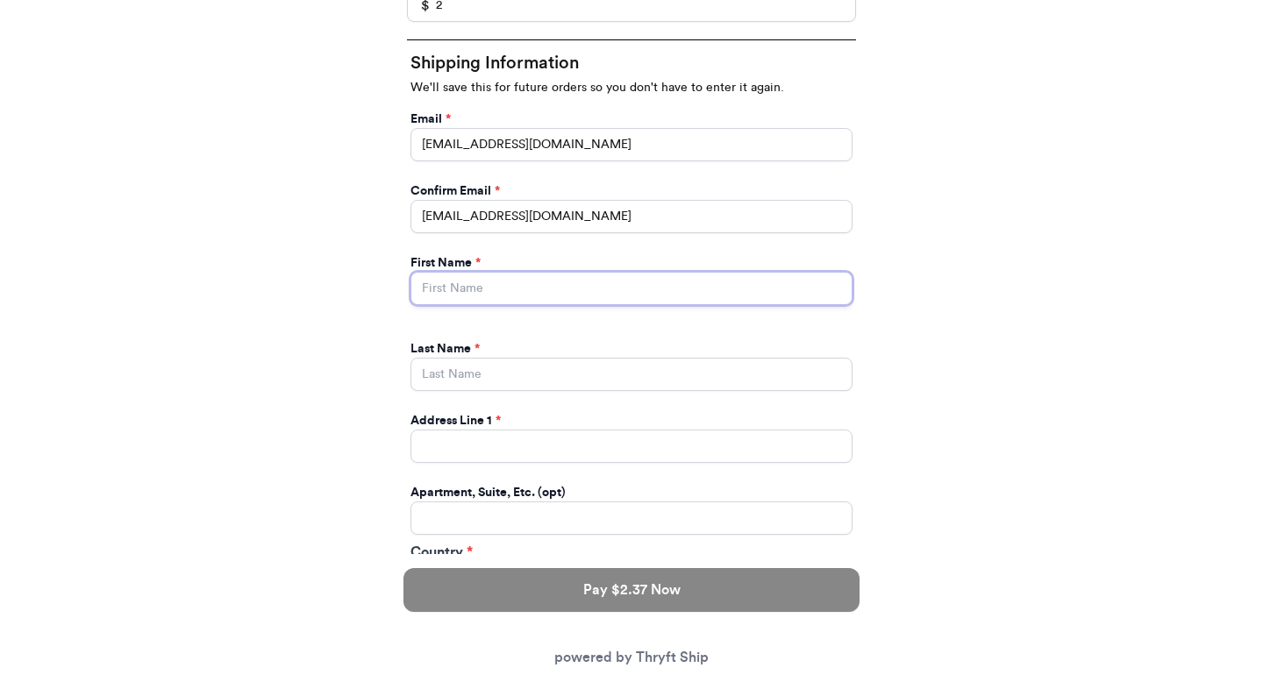
click at [532, 282] on input "Instagram Handle *" at bounding box center [632, 288] width 442 height 33
type input "Valeria"
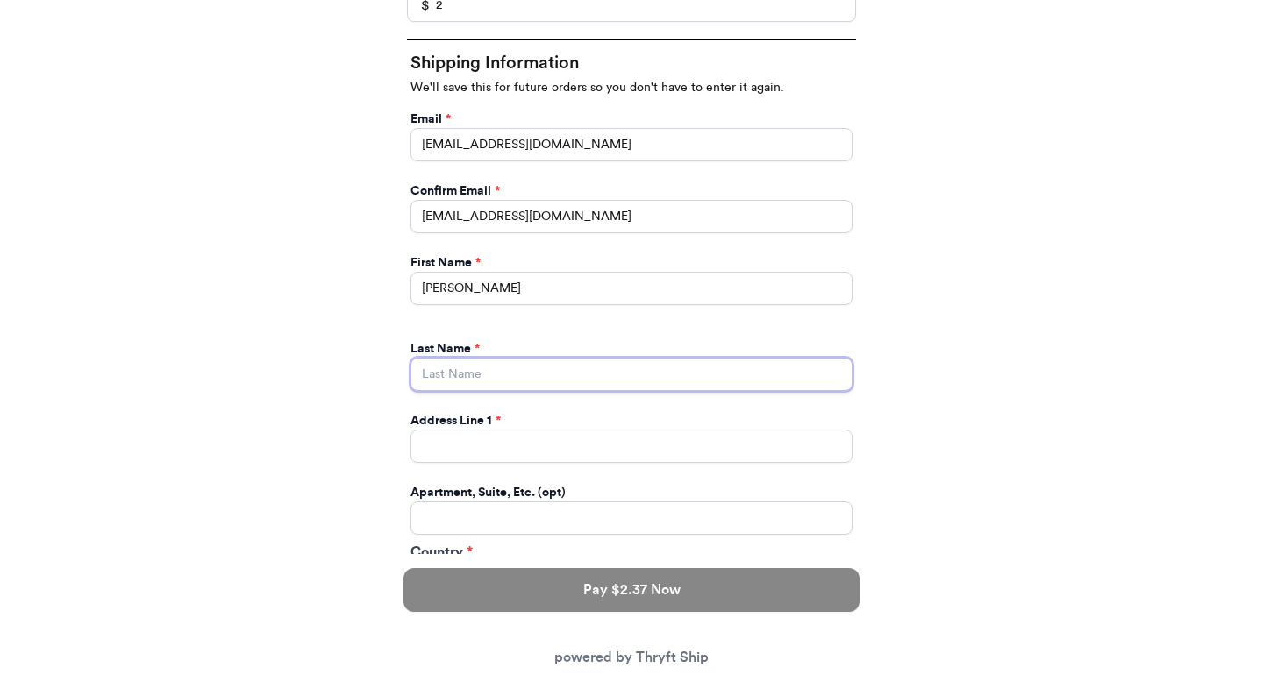
type input "Brenner"
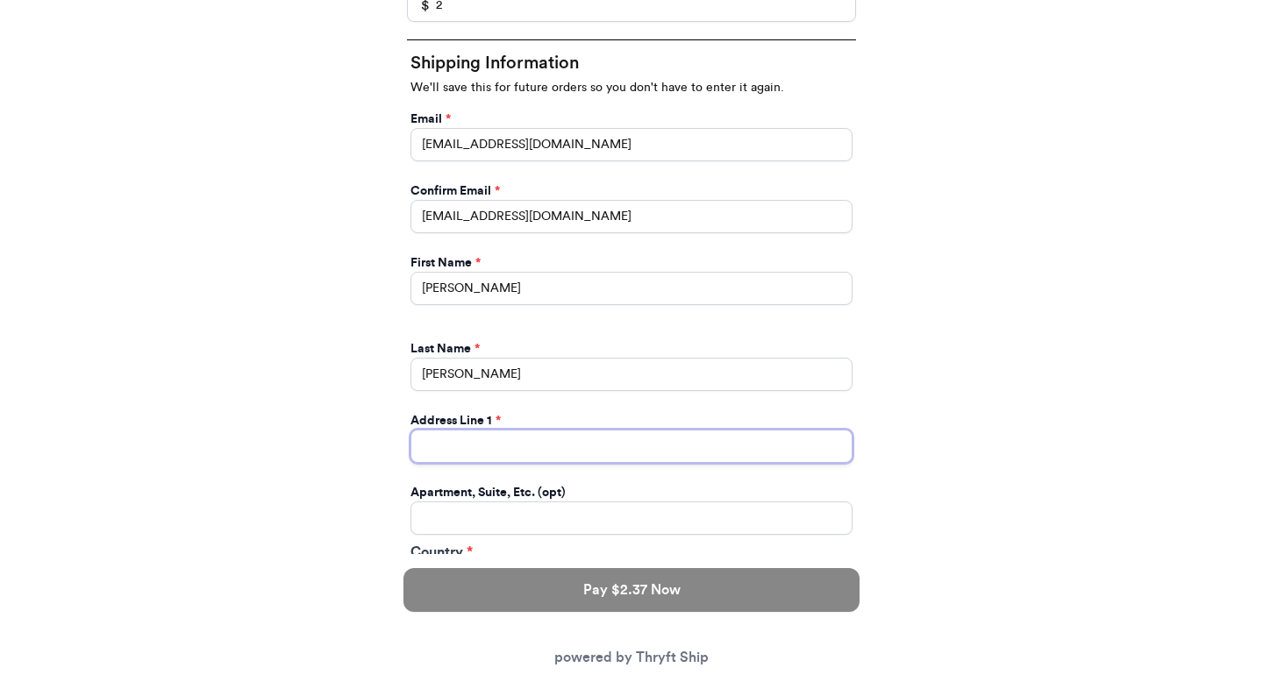
type input "269 hull street"
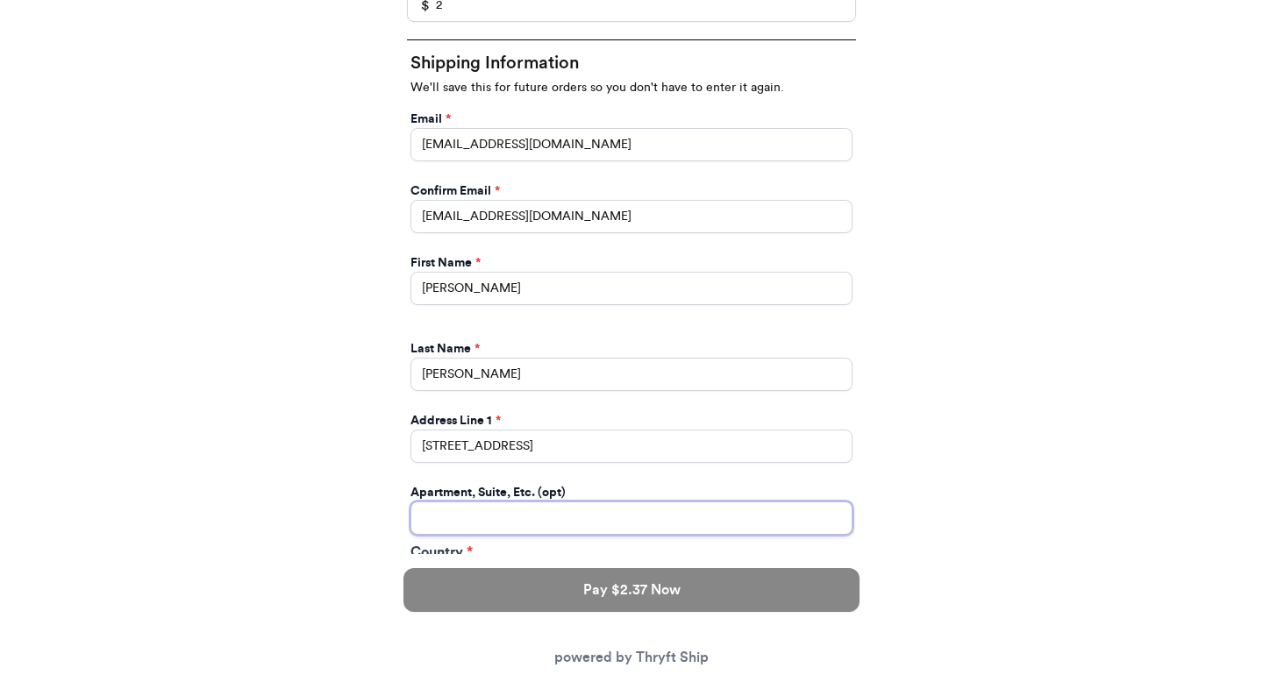
type input "apt 211"
select select "GA"
type input "[GEOGRAPHIC_DATA]"
type input "30601"
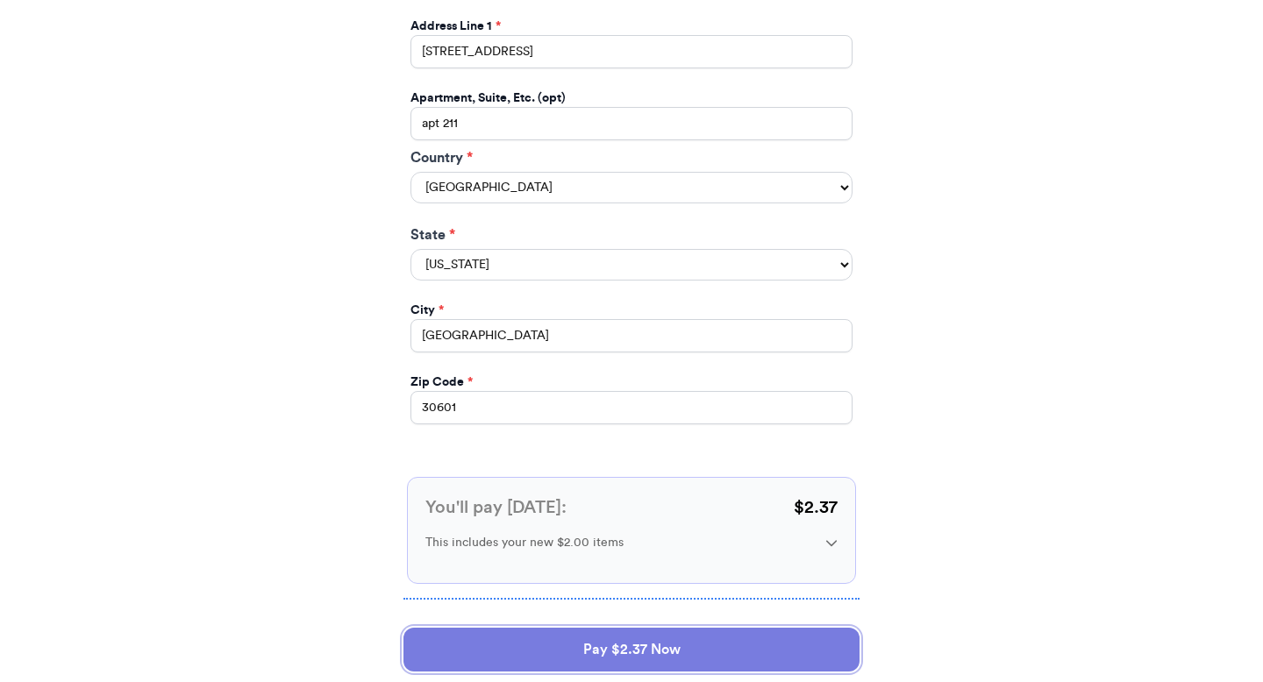
click at [522, 642] on button "Pay $2.37 Now" at bounding box center [632, 650] width 456 height 44
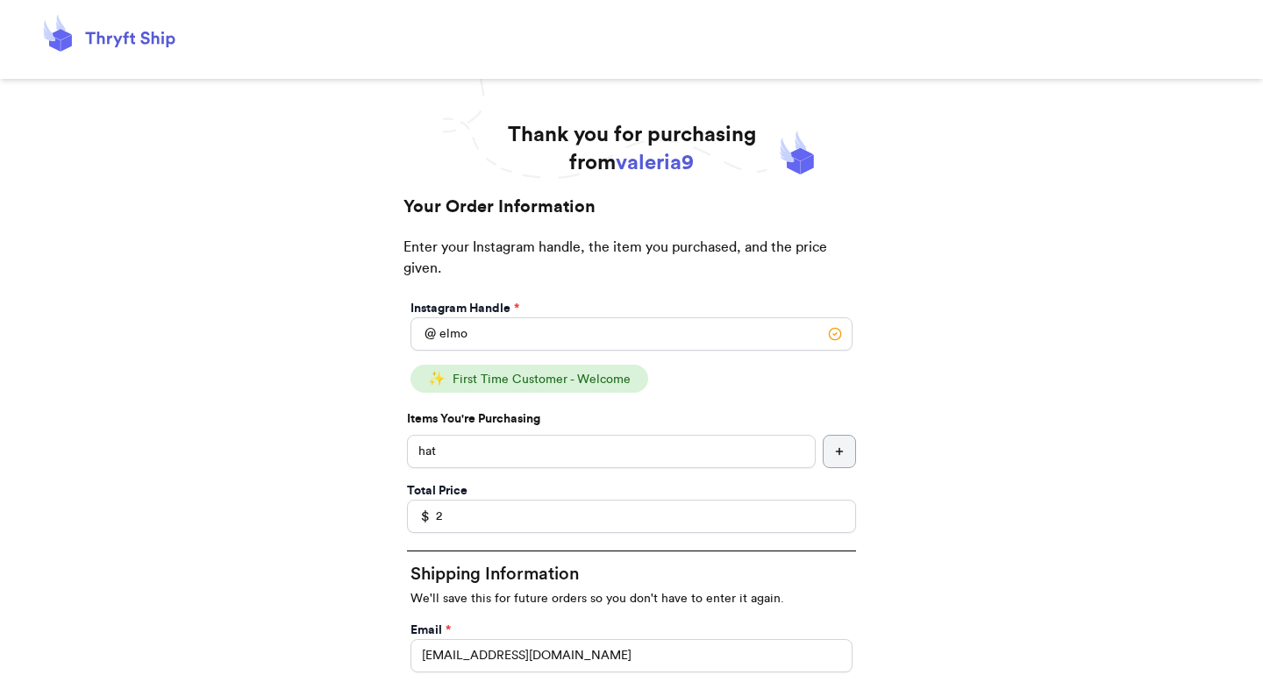
select select "GA"
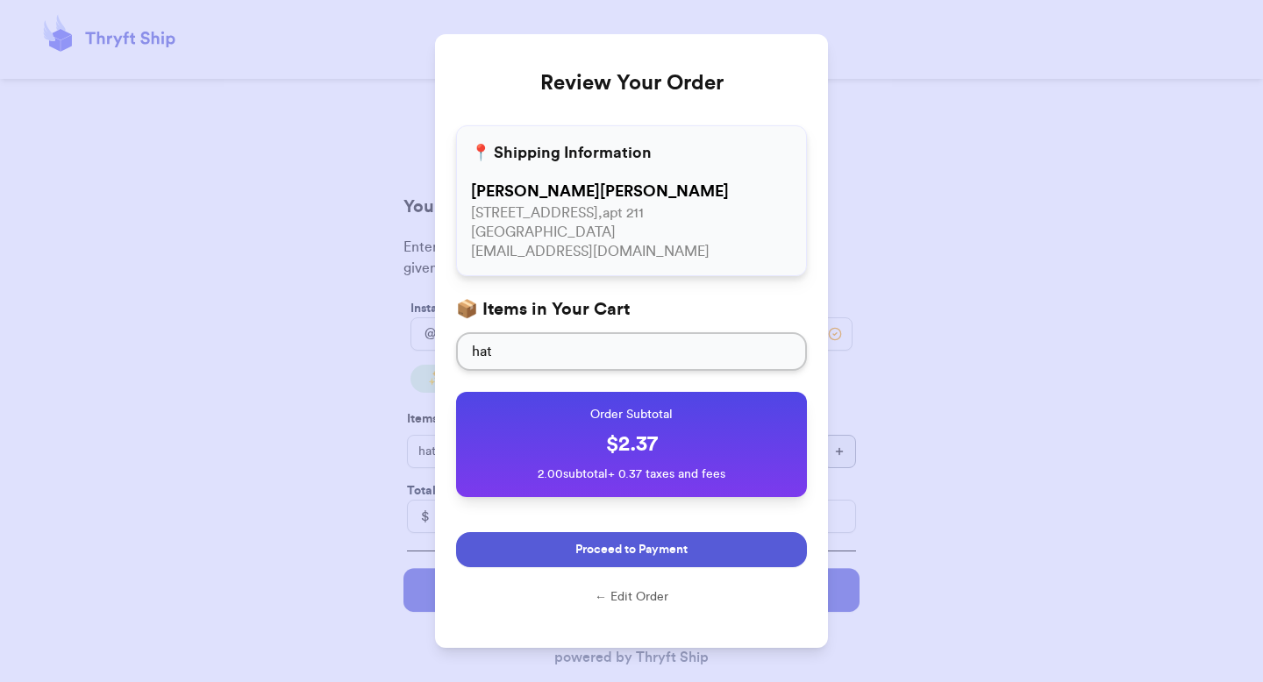
click at [546, 540] on button "Proceed to Payment" at bounding box center [631, 549] width 351 height 35
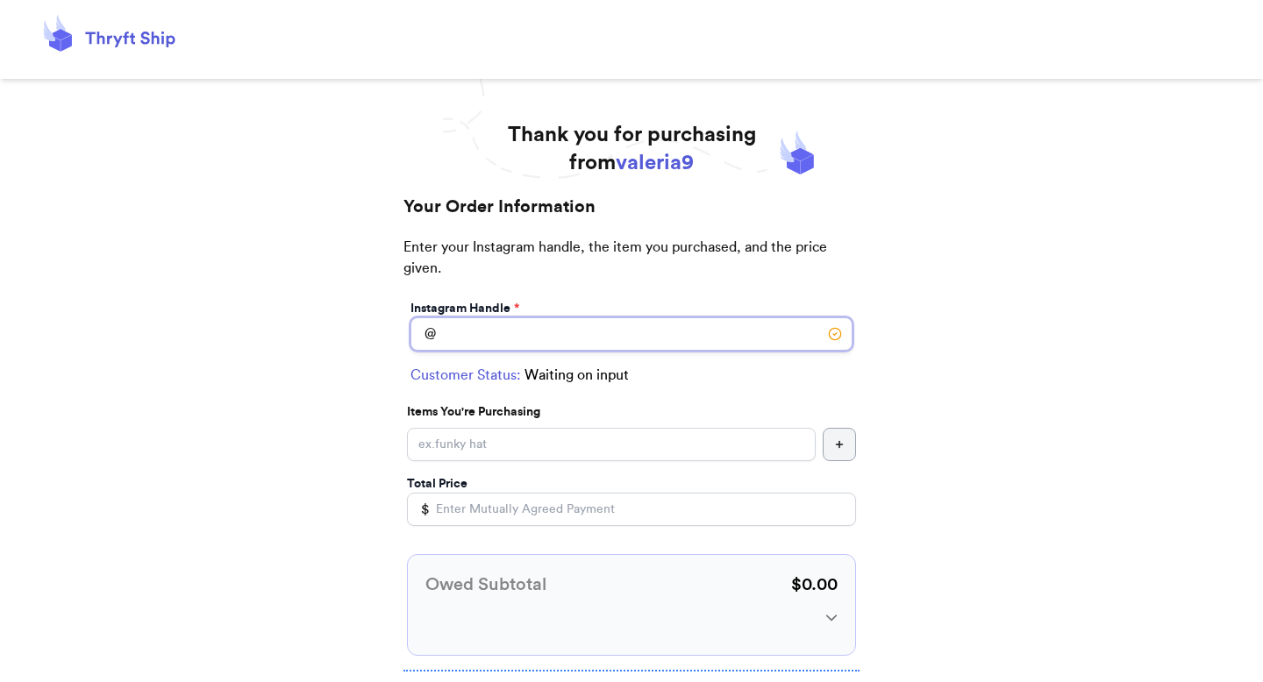
click at [629, 336] on input "Instagram Handle *" at bounding box center [632, 334] width 442 height 33
type input "elmo"
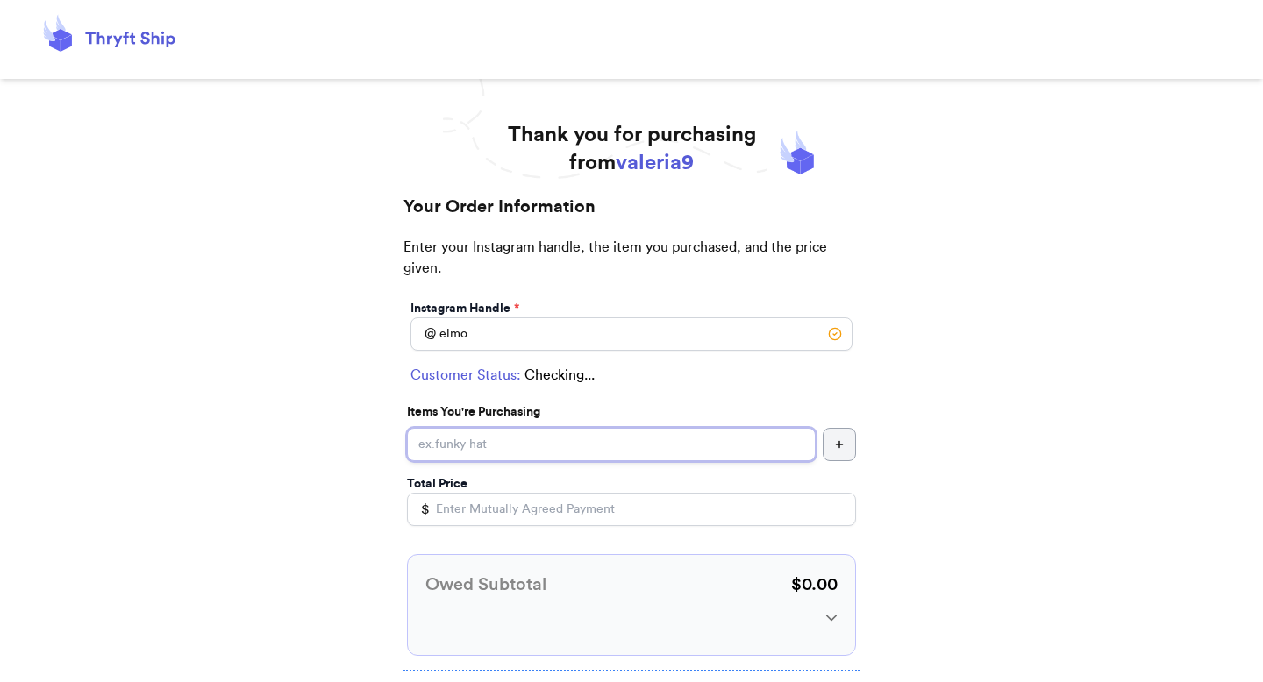
type input "a"
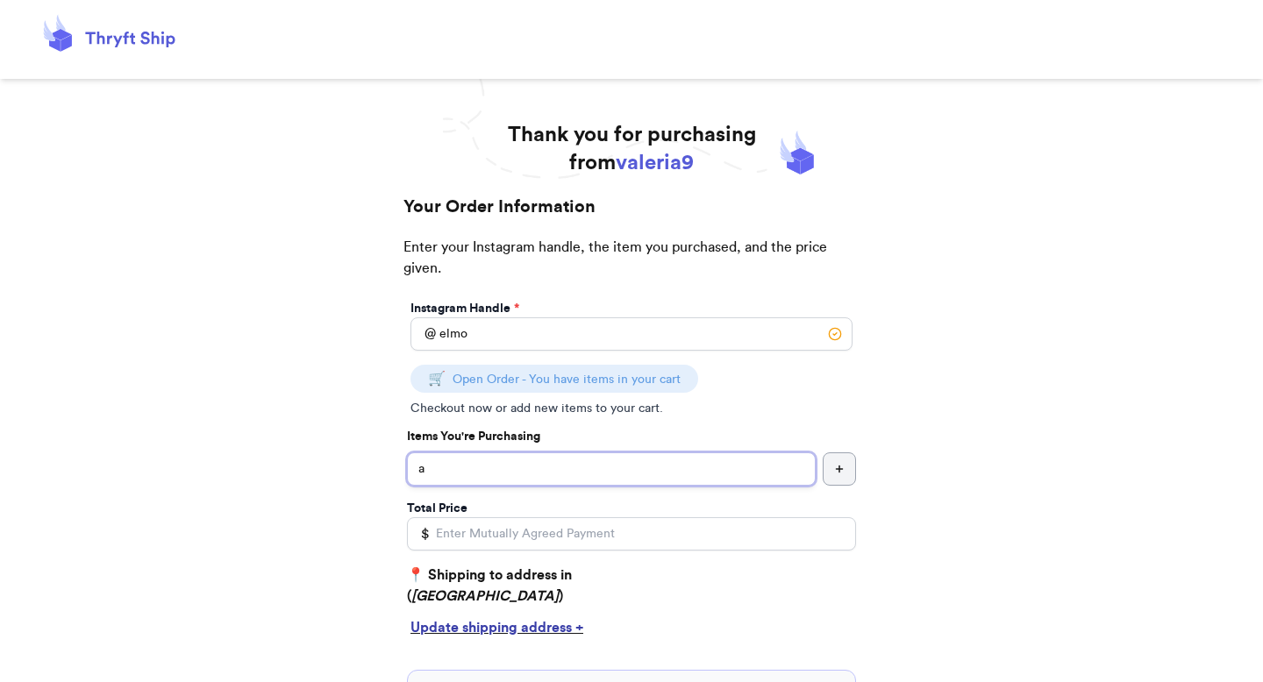
select select "GA"
type input "[GEOGRAPHIC_DATA]"
type input "30601"
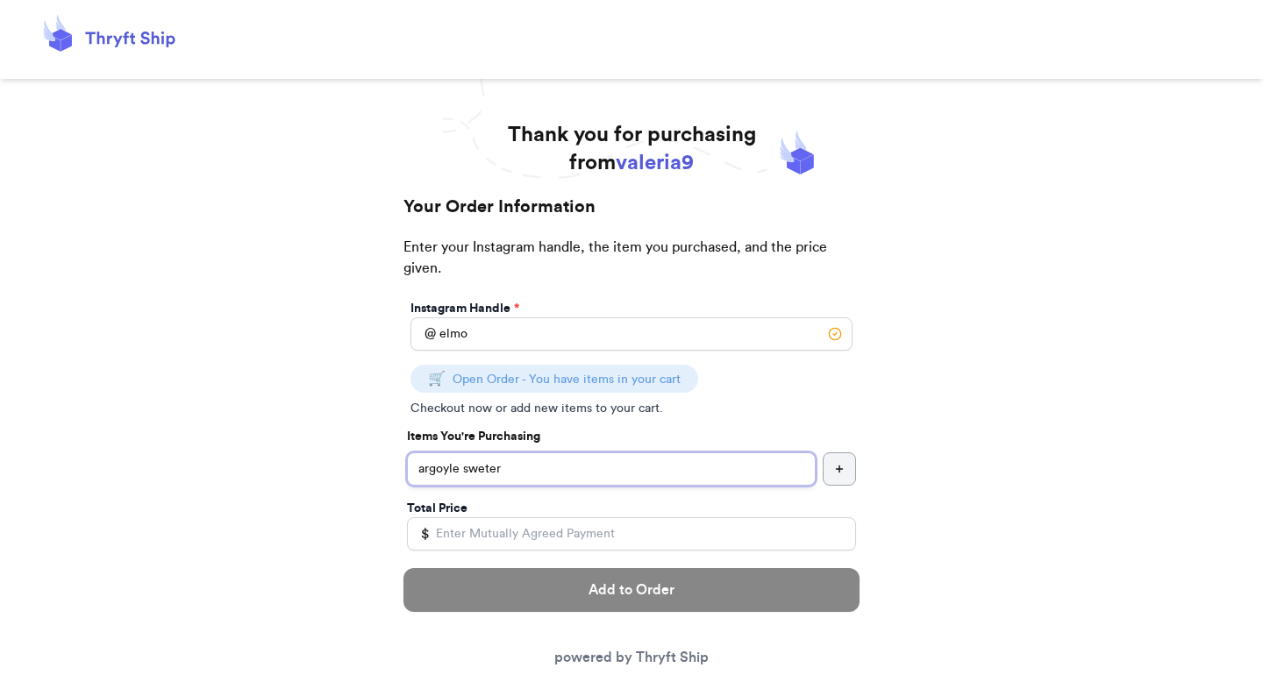
type input "argoyle sweter"
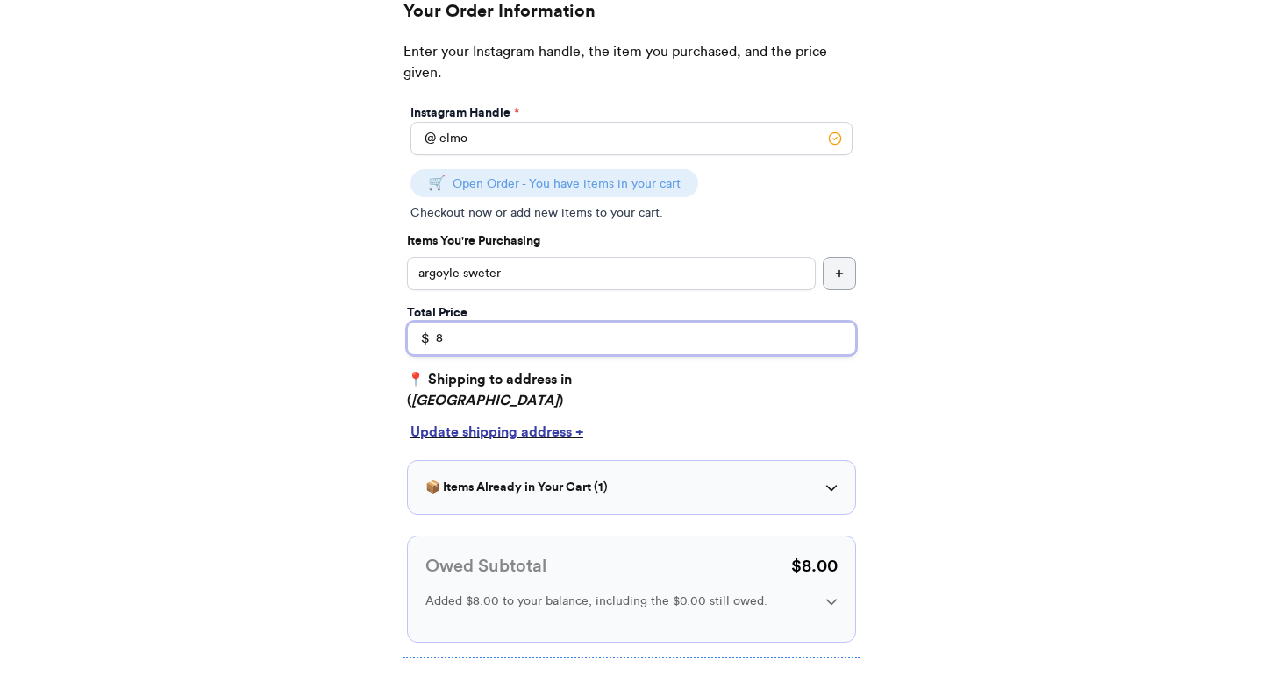
scroll to position [349, 0]
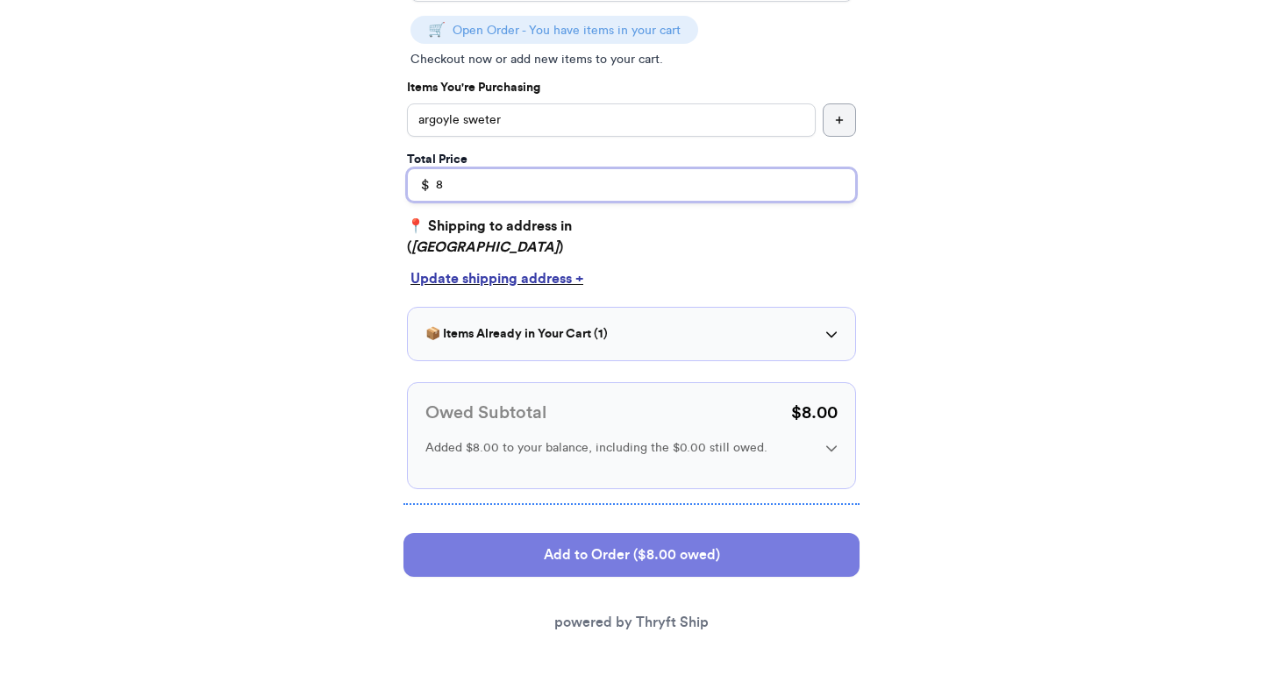
type input "8"
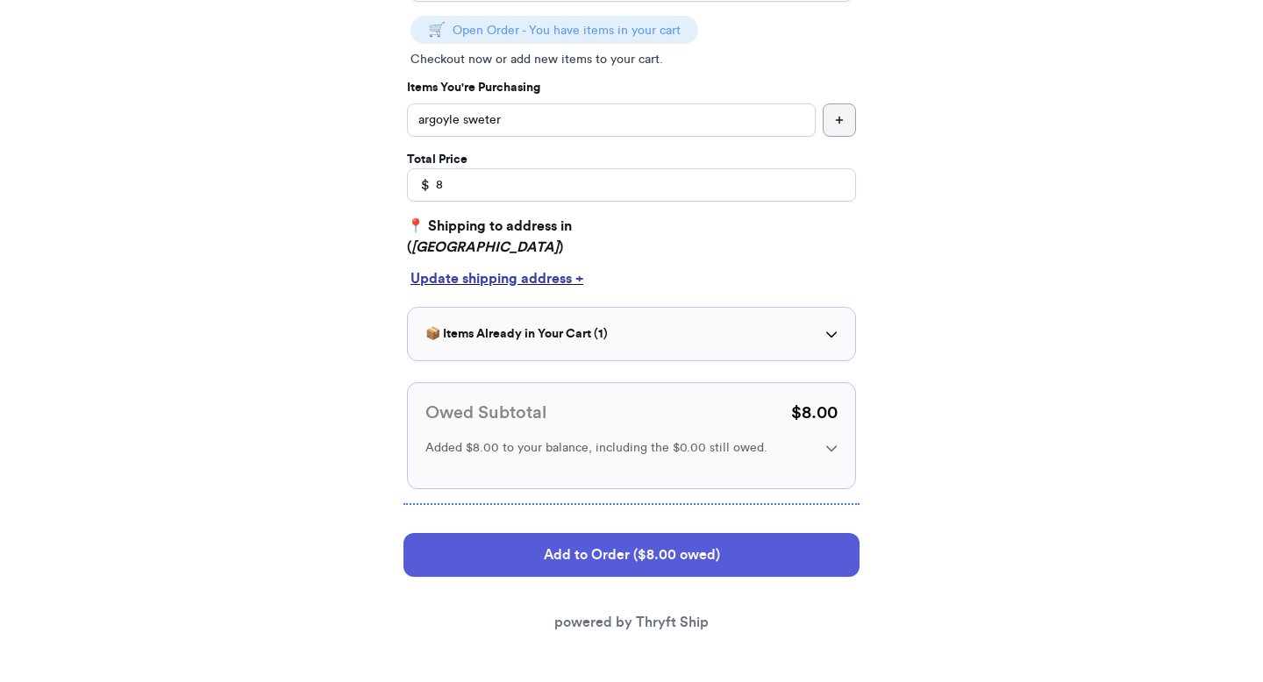
click at [656, 335] on div "📦 Items Already in Your Cart ( 1 )" at bounding box center [631, 334] width 412 height 18
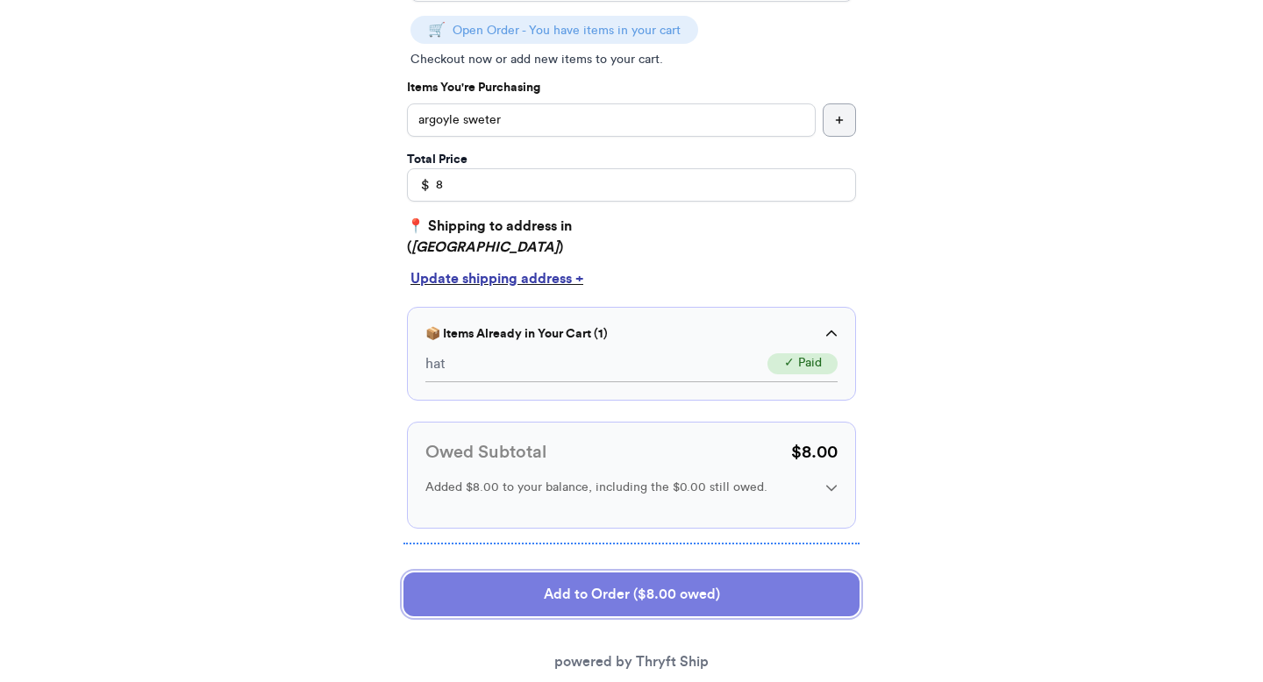
click at [606, 602] on button "Add to Order ($8.00 owed)" at bounding box center [632, 595] width 456 height 44
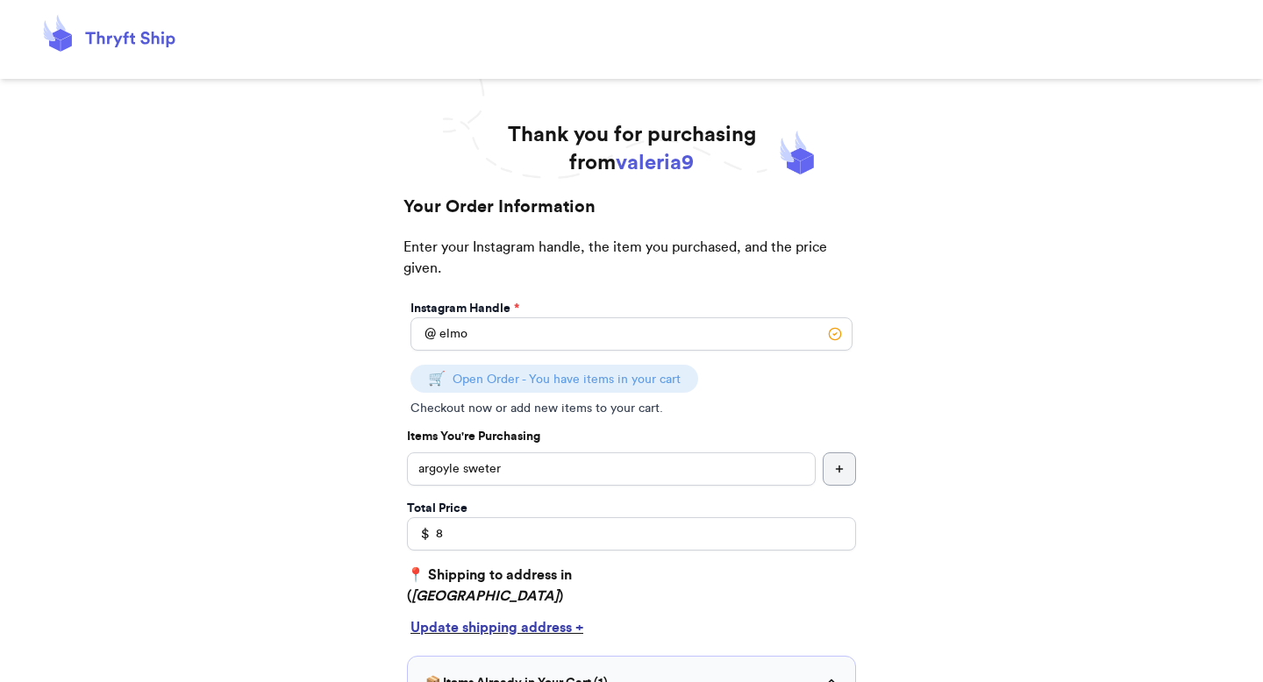
select select "GA"
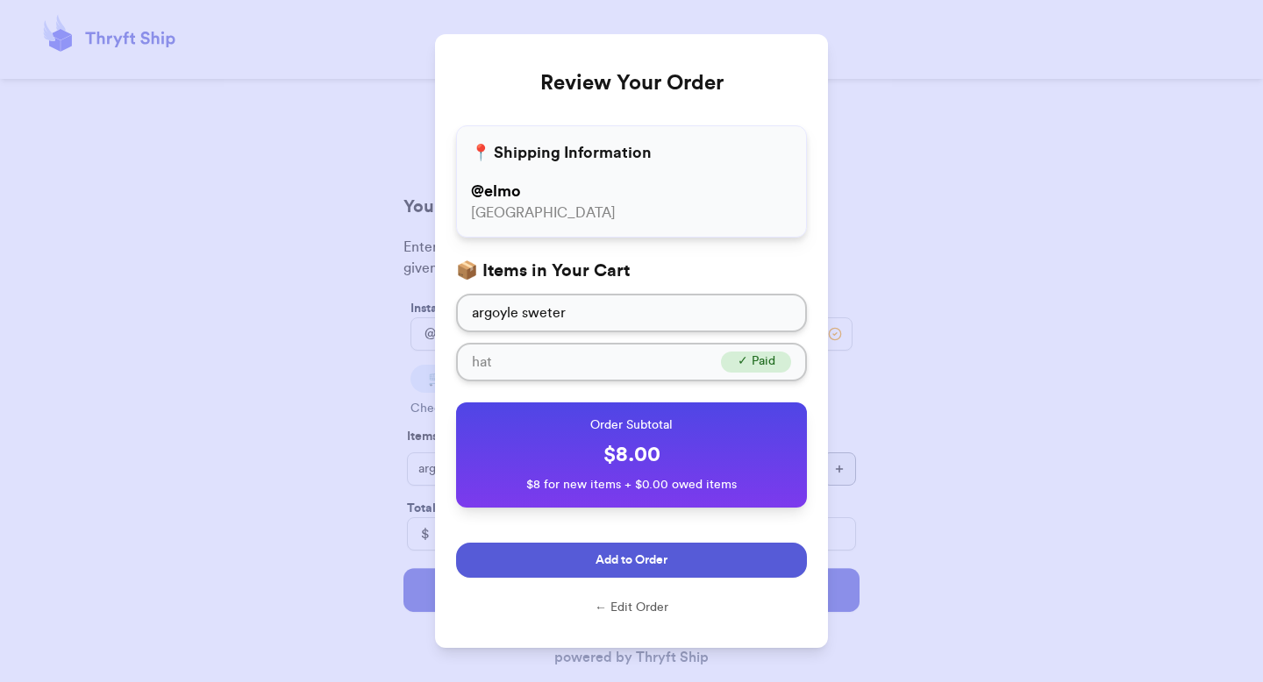
click at [607, 563] on span "Add to Order" at bounding box center [632, 561] width 72 height 18
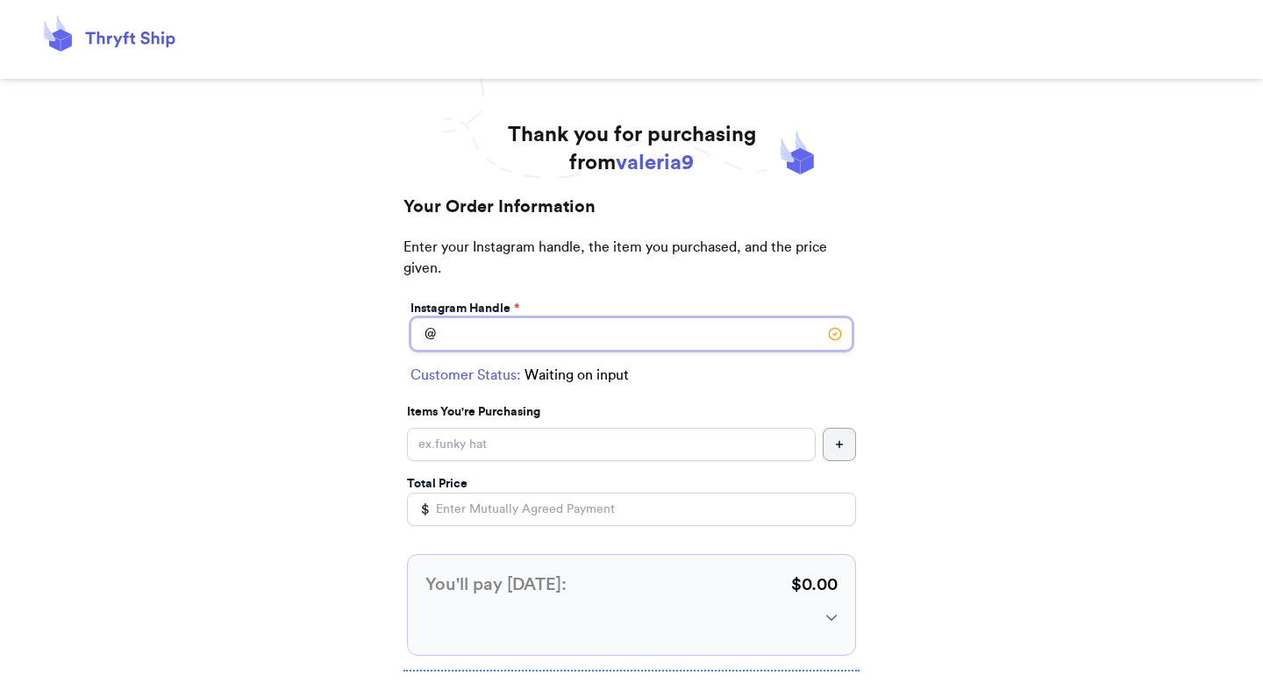
click at [661, 340] on input "Instagram Handle *" at bounding box center [632, 334] width 442 height 33
type input "elmo"
select select "GA"
type input "[GEOGRAPHIC_DATA]"
type input "30601"
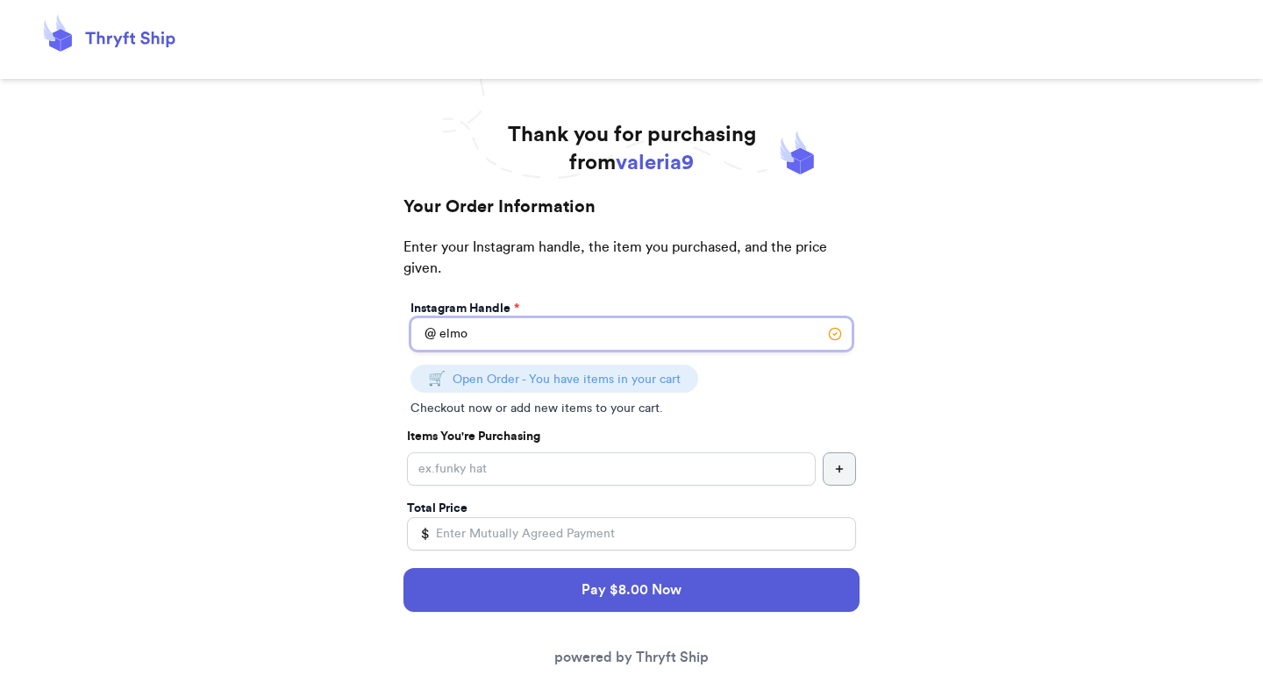
type input "elmo"
click at [605, 480] on input "Instagram Handle *" at bounding box center [611, 469] width 409 height 33
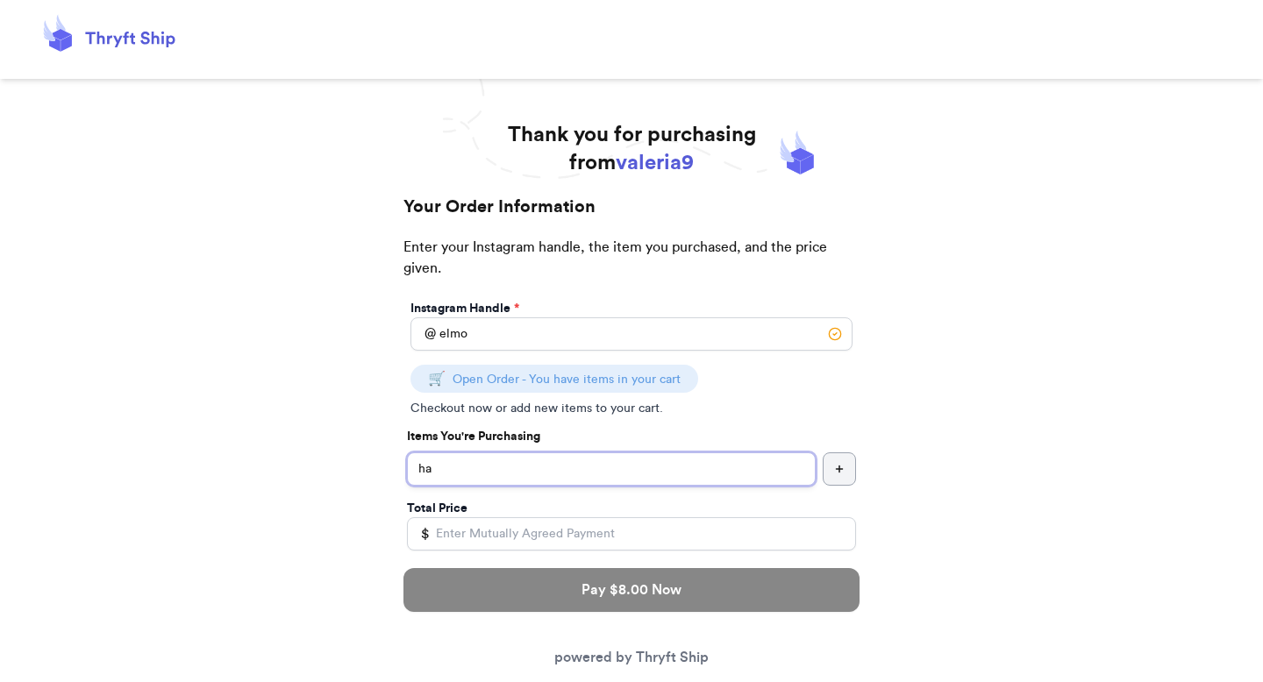
type input "h"
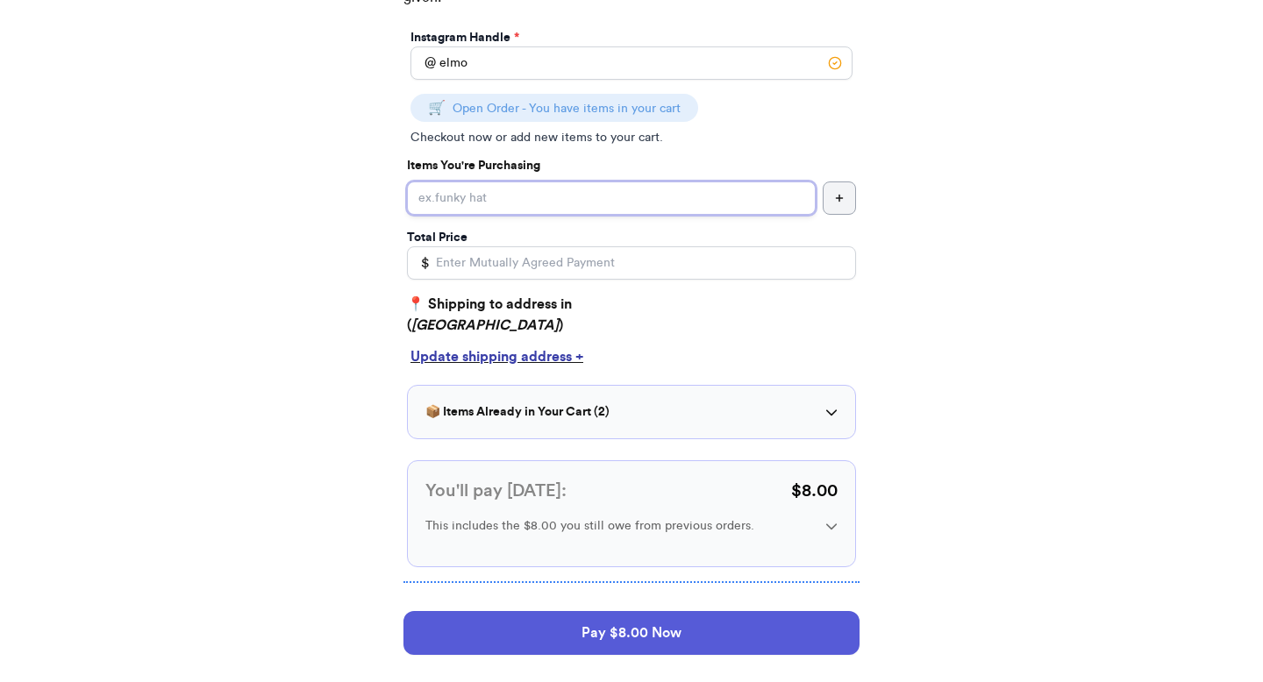
scroll to position [272, 0]
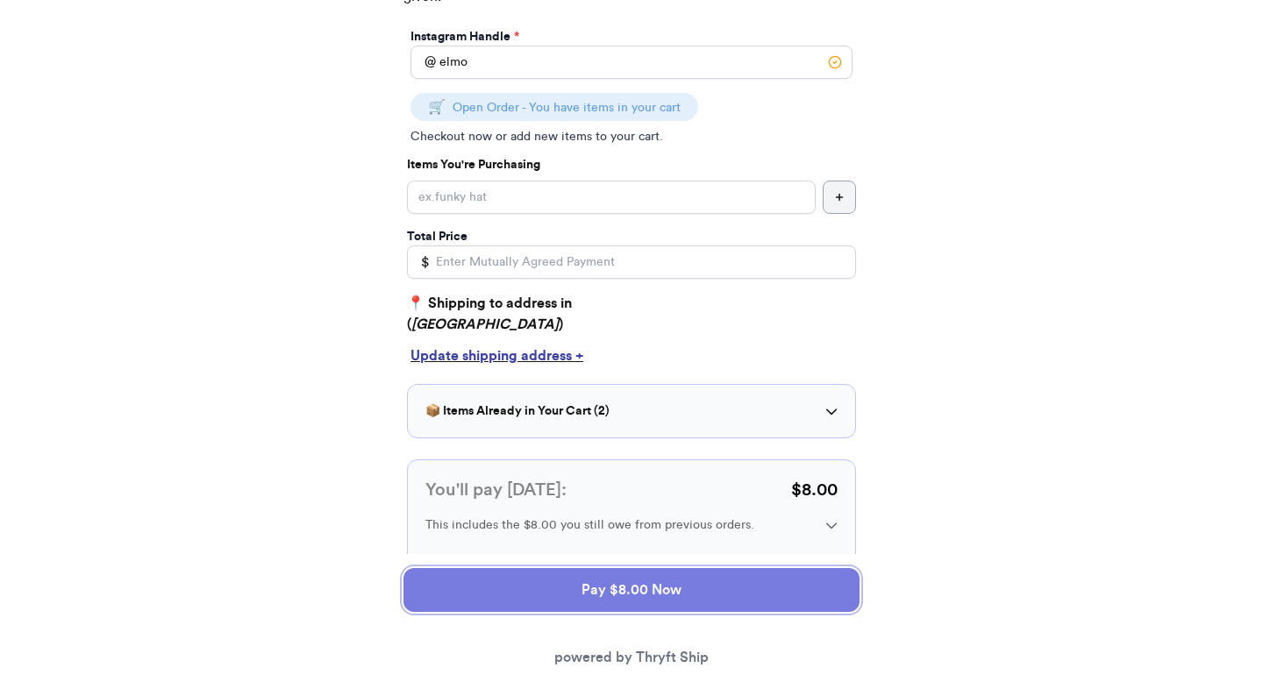
click at [571, 581] on button "Pay $8.00 Now" at bounding box center [632, 590] width 456 height 44
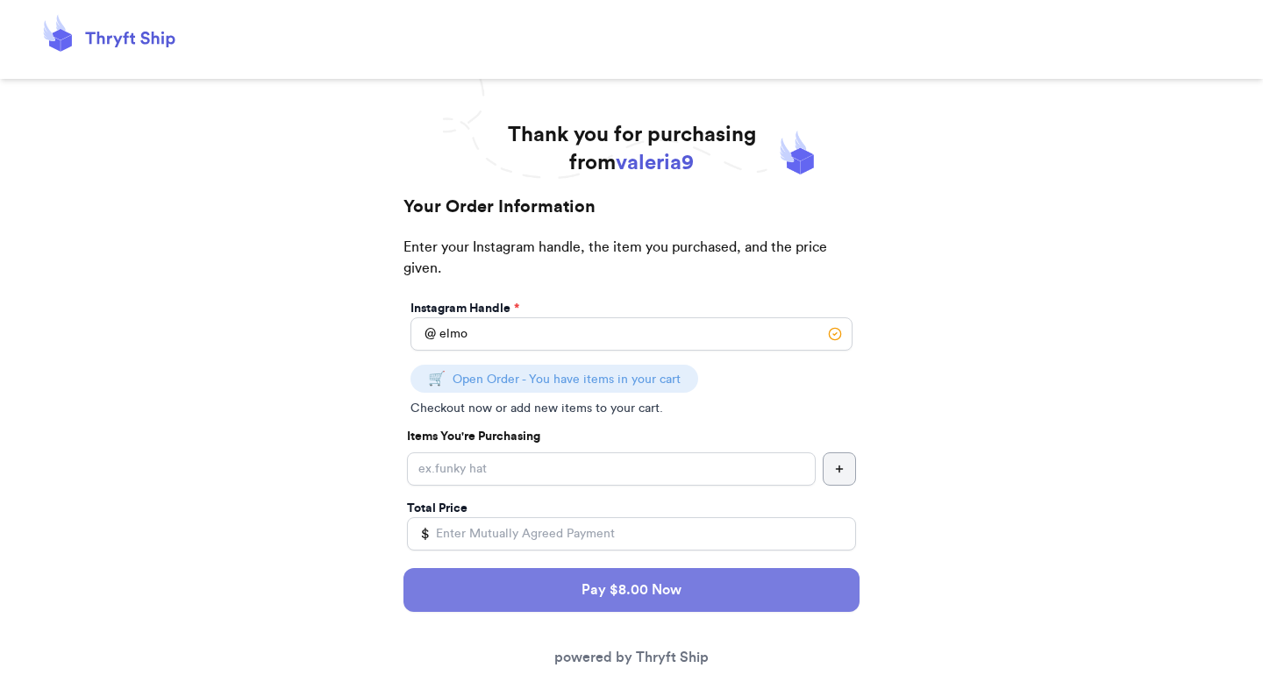
select select "GA"
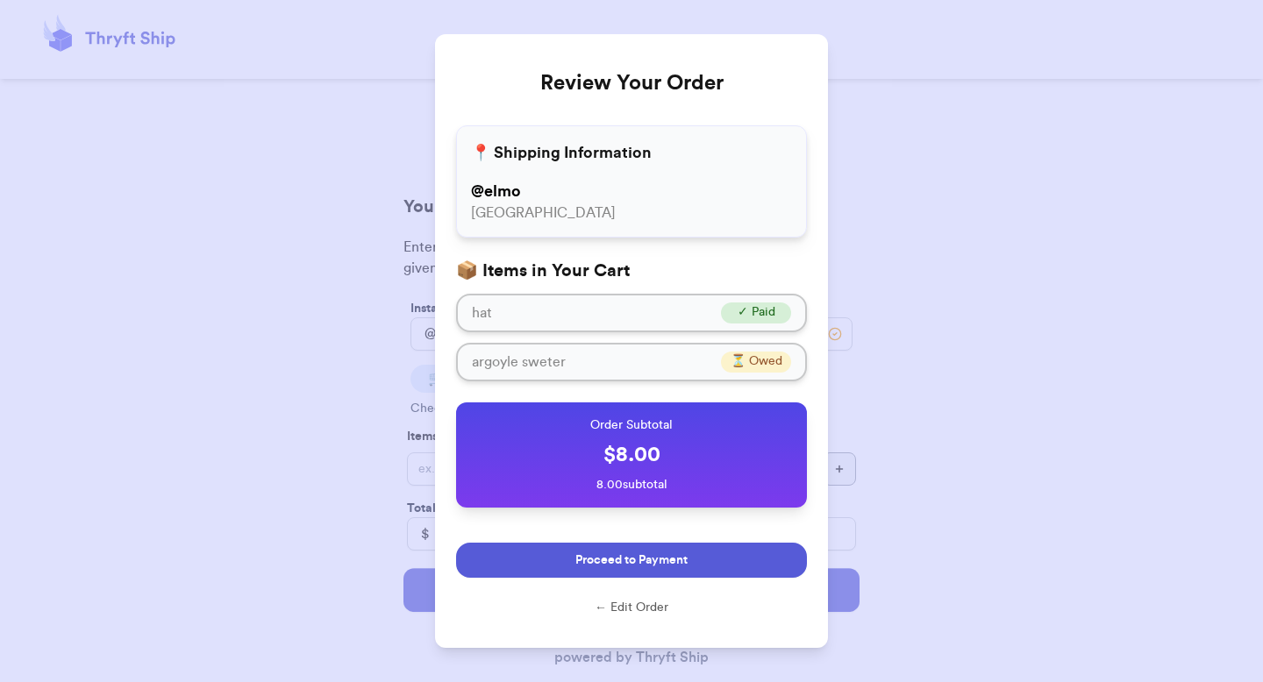
click at [592, 561] on span "Proceed to Payment" at bounding box center [631, 561] width 112 height 18
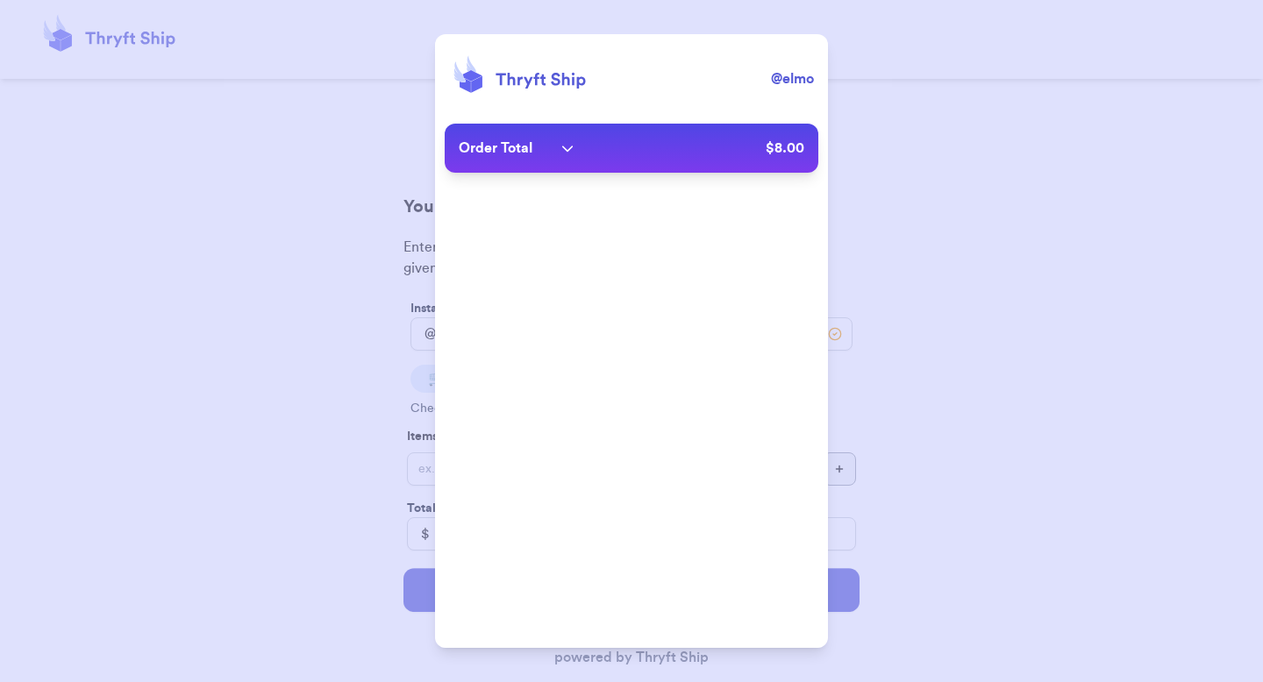
click at [572, 147] on icon at bounding box center [567, 149] width 11 height 6
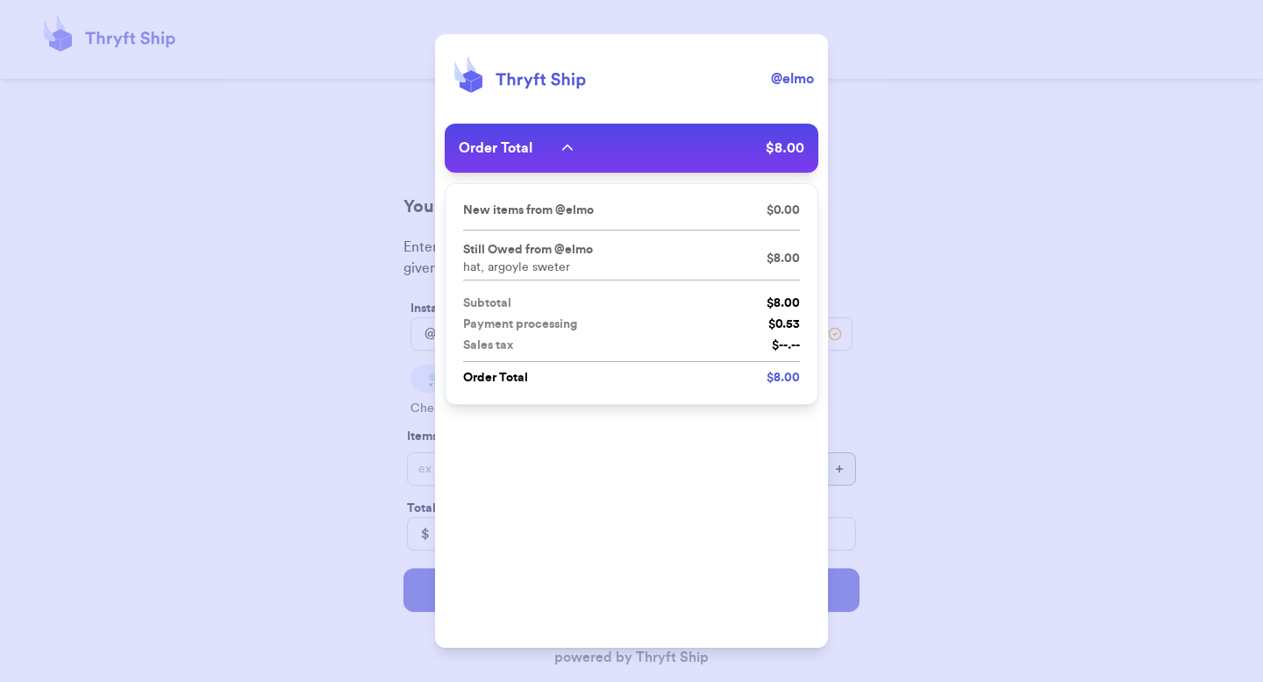
click at [572, 147] on icon at bounding box center [567, 148] width 12 height 12
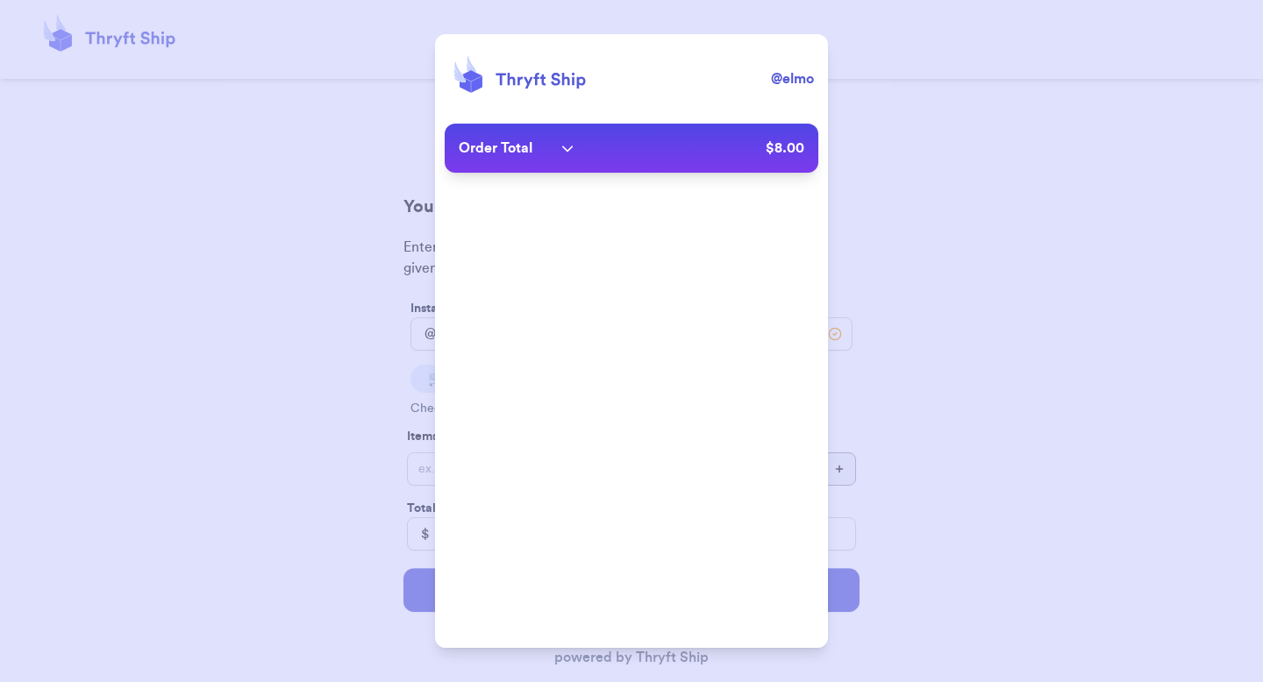
click at [572, 147] on icon at bounding box center [567, 149] width 11 height 6
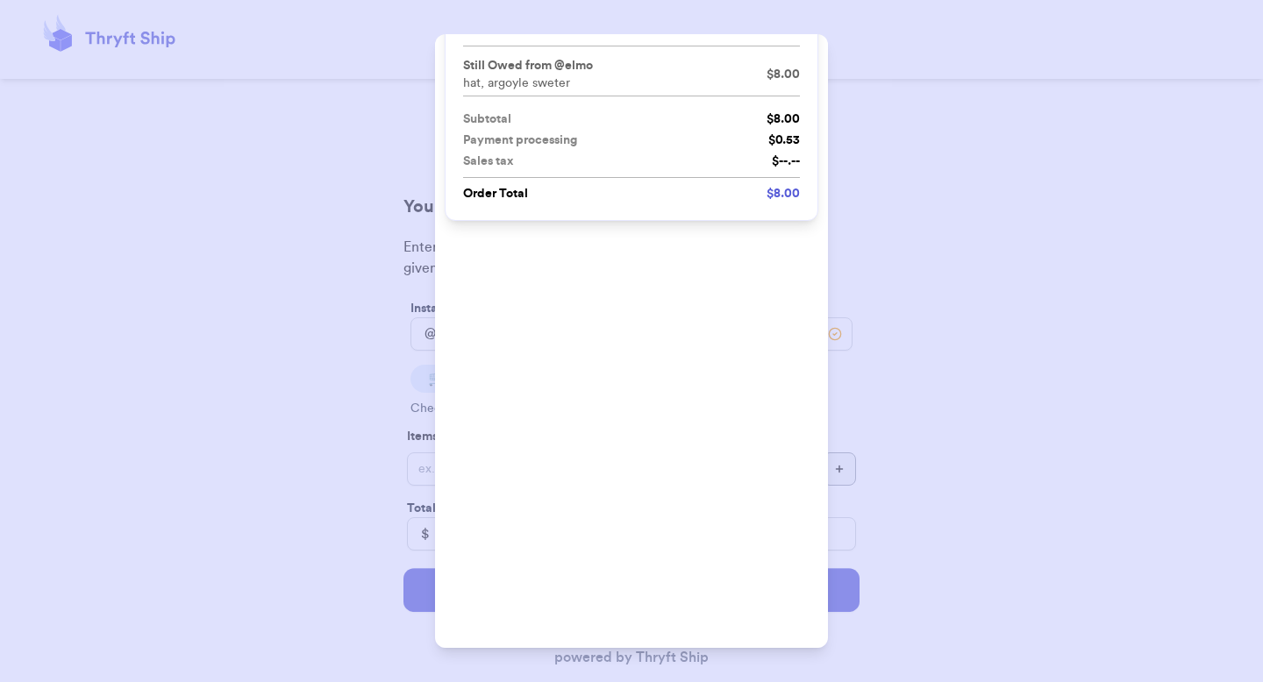
scroll to position [255, 0]
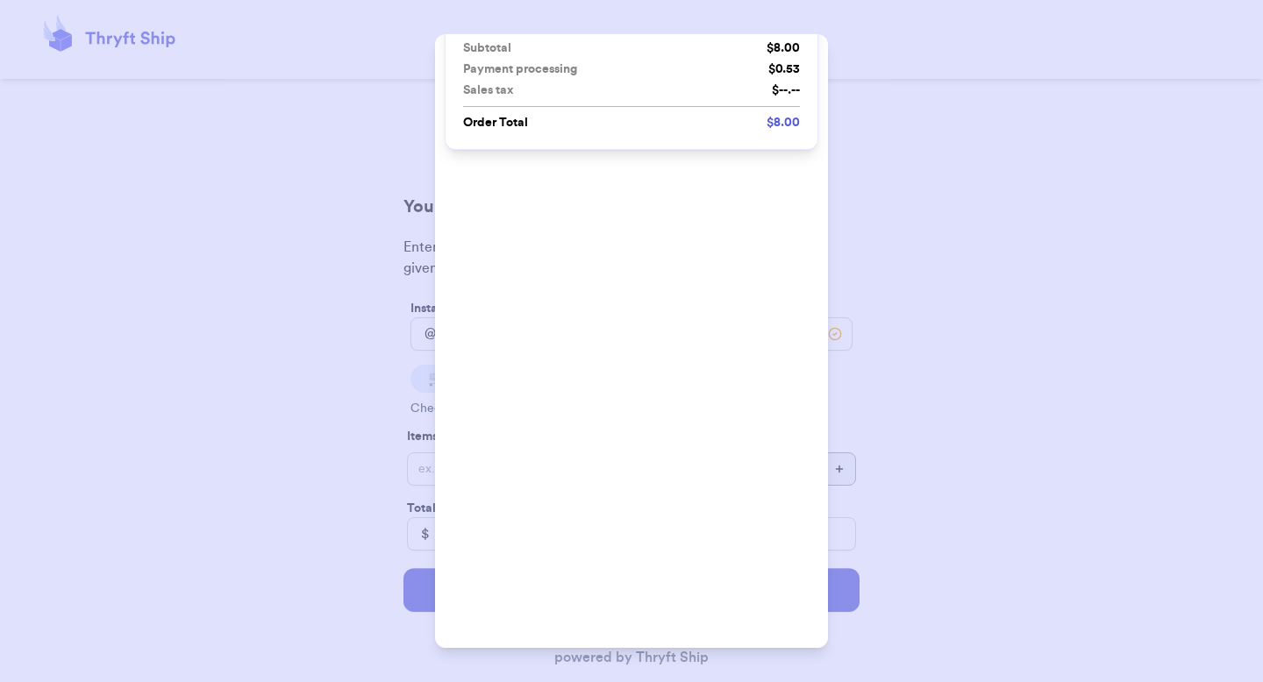
type input "[EMAIL_ADDRESS][DOMAIN_NAME]"
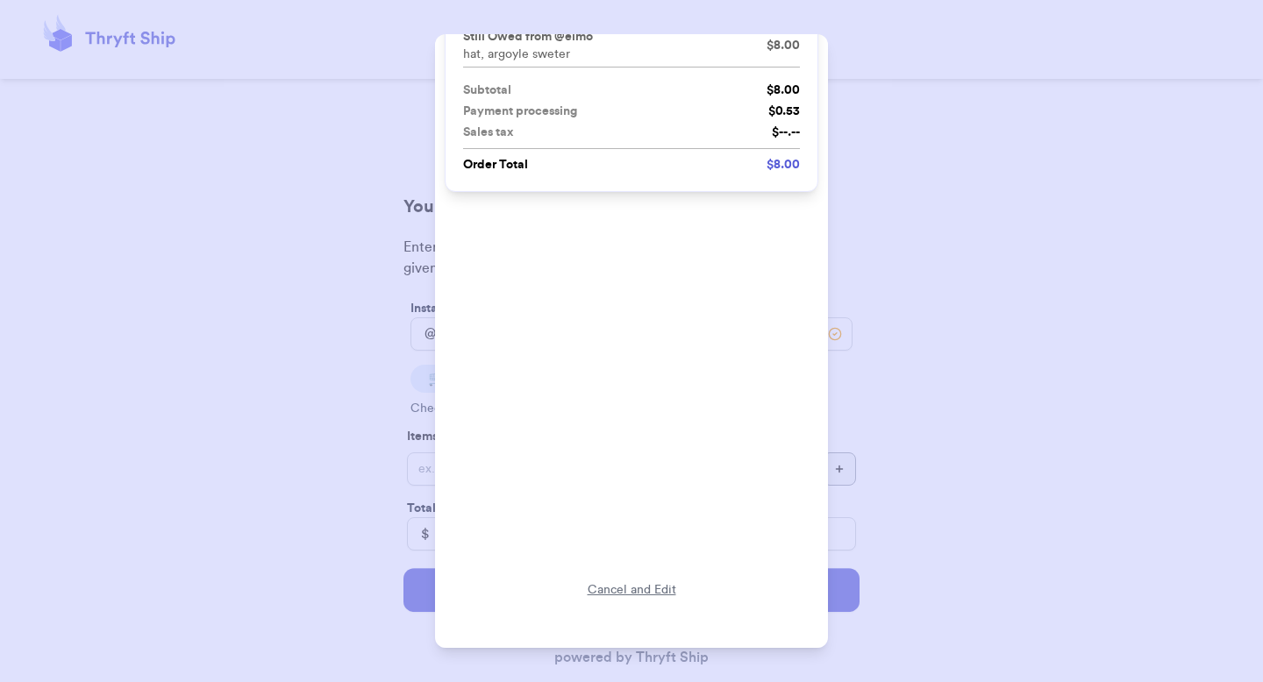
scroll to position [212, 0]
